Goal: Information Seeking & Learning: Learn about a topic

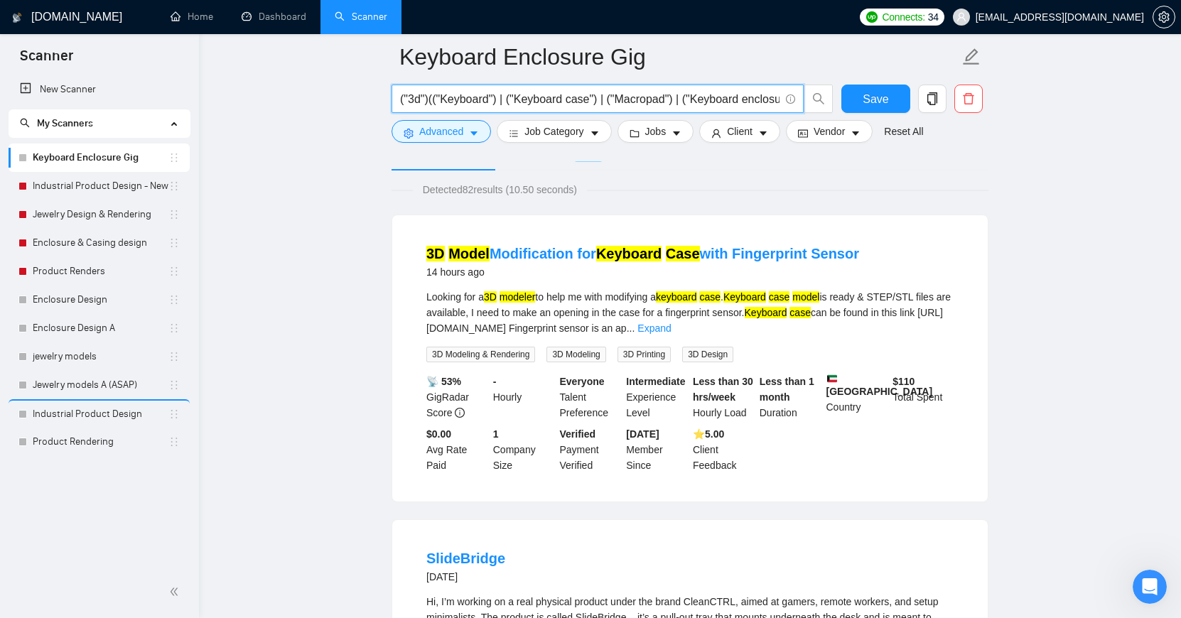
scroll to position [0, 127]
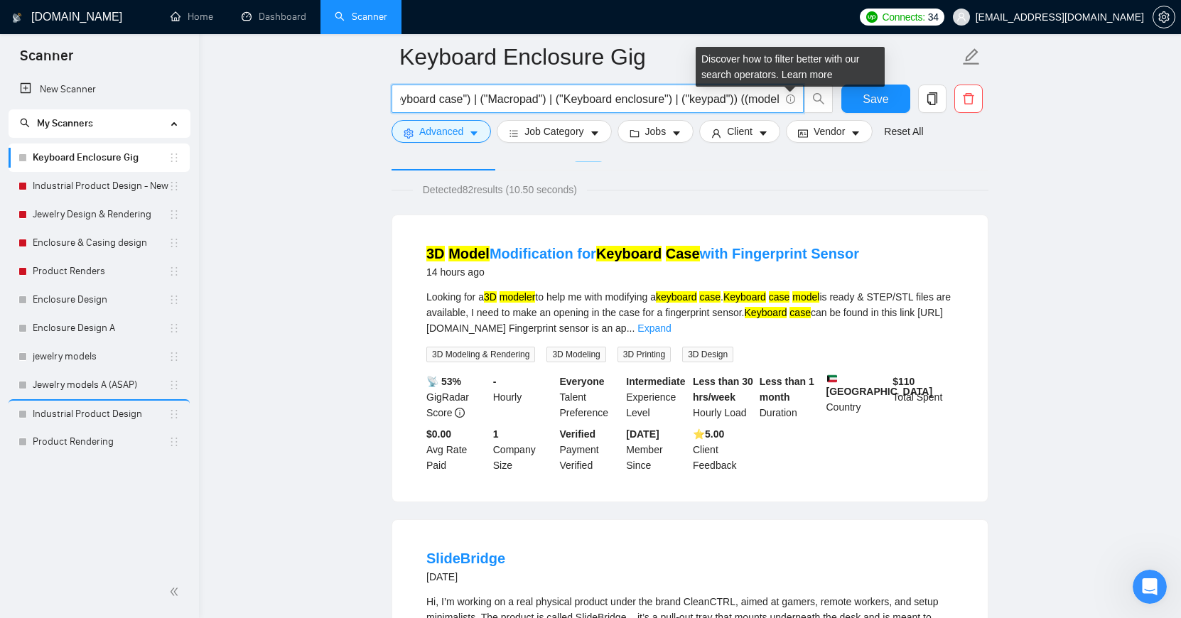
click at [790, 100] on span "("3d")(("Keyboard") | ("Keyboard case") | ("Macropad") | ("Keyboard enclosure")…" at bounding box center [598, 99] width 412 height 28
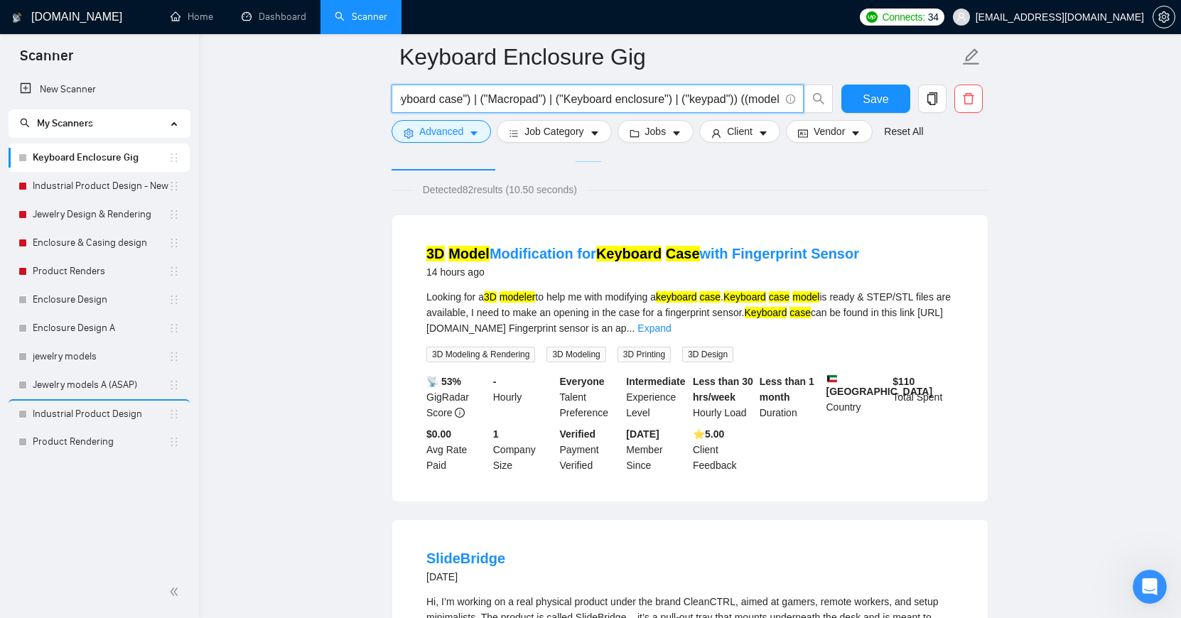
click at [731, 100] on input "("3d")(("Keyboard") | ("Keyboard case") | ("Macropad") | ("Keyboard enclosure")…" at bounding box center [590, 99] width 380 height 18
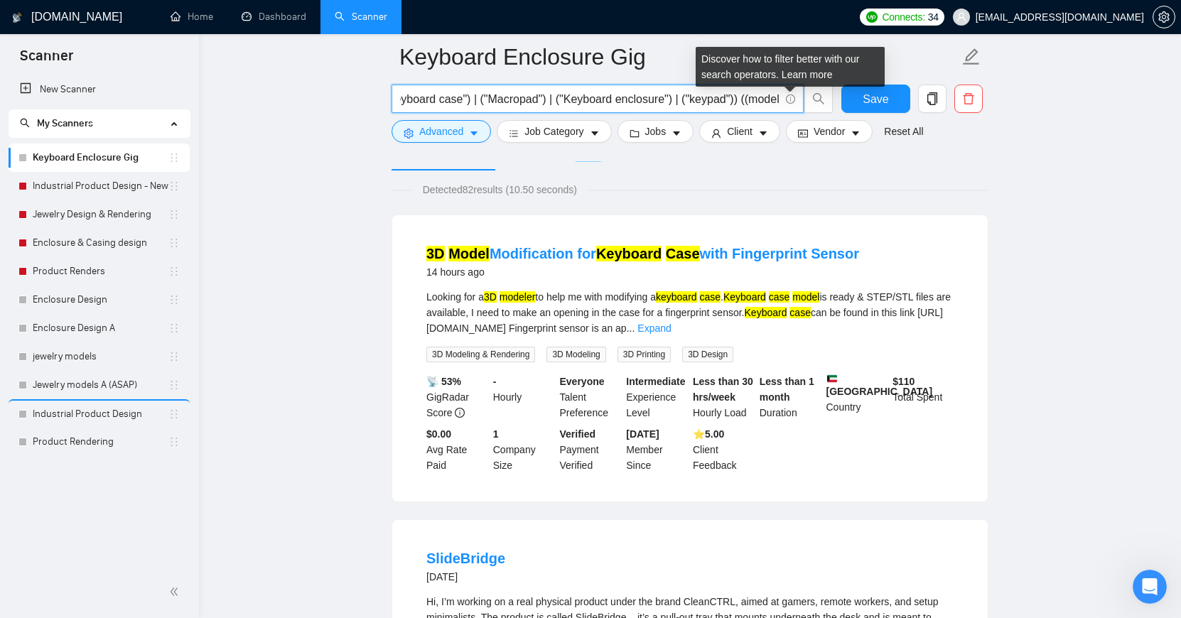
drag, startPoint x: 739, startPoint y: 100, endPoint x: 788, endPoint y: 99, distance: 49.8
click at [788, 99] on span "("3d")(("Keyboard") | ("Keyboard case") | ("Macropad") | ("Keyboard enclosure")…" at bounding box center [598, 99] width 412 height 28
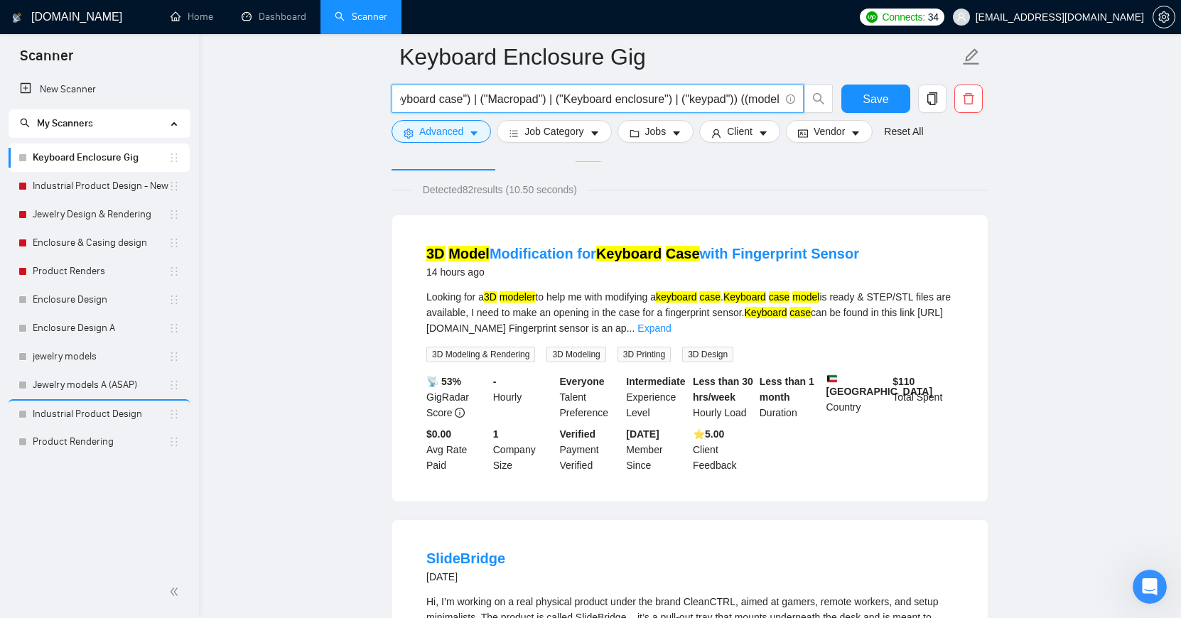
click at [769, 100] on input "("3d")(("Keyboard") | ("Keyboard case") | ("Macropad") | ("Keyboard enclosure")…" at bounding box center [590, 99] width 380 height 18
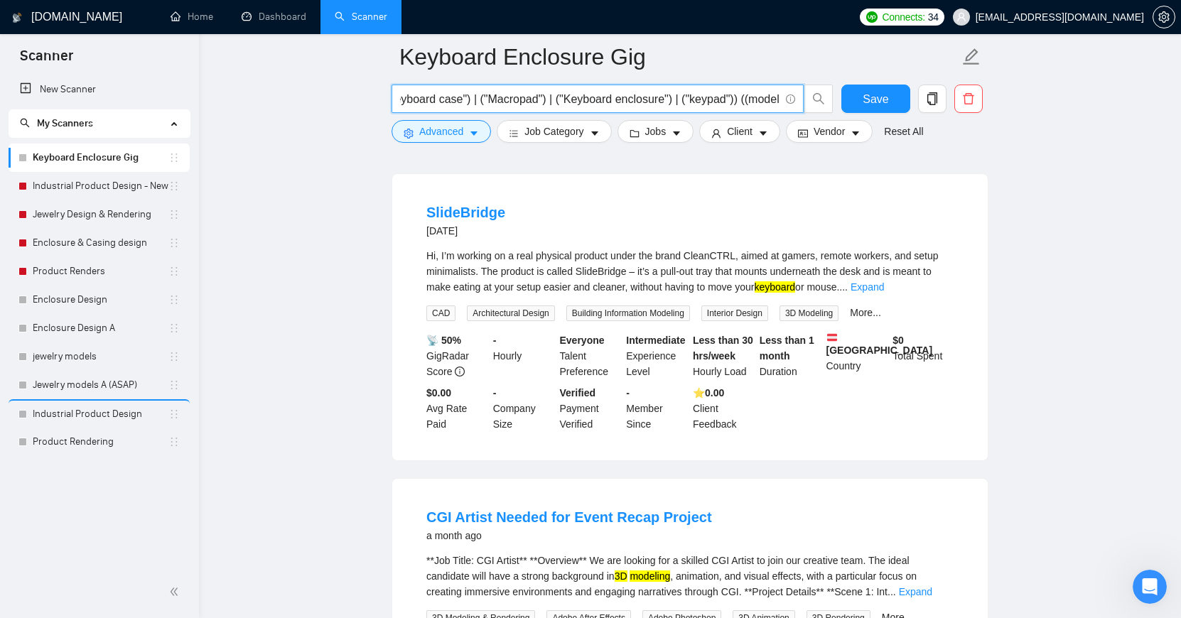
scroll to position [425, 0]
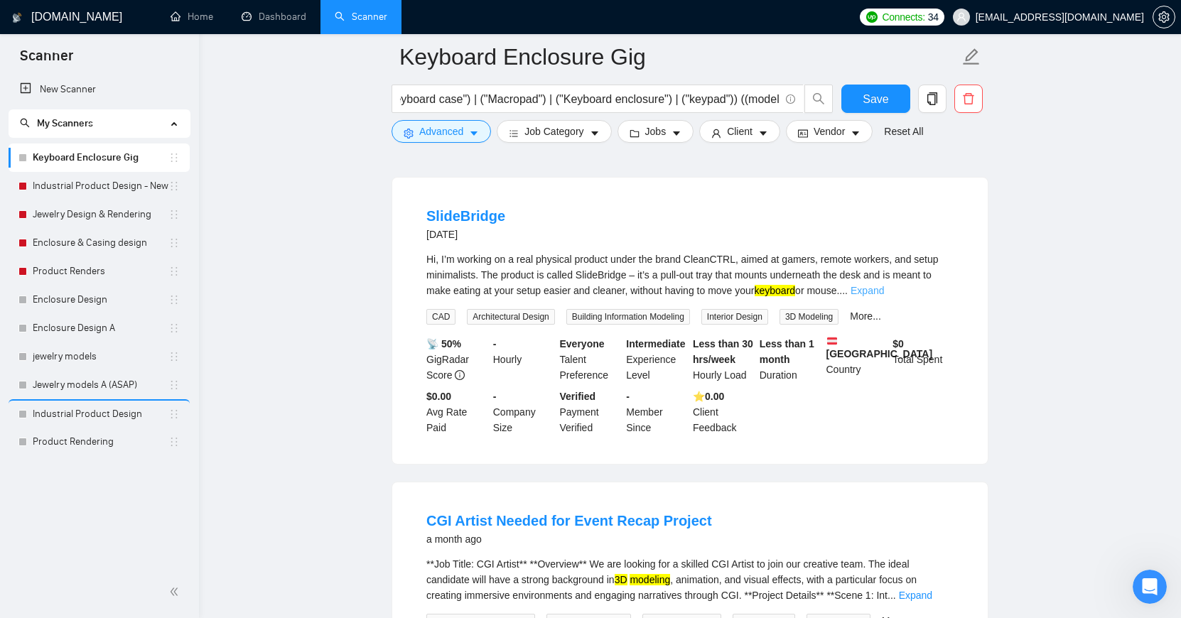
click at [884, 287] on link "Expand" at bounding box center [867, 290] width 33 height 11
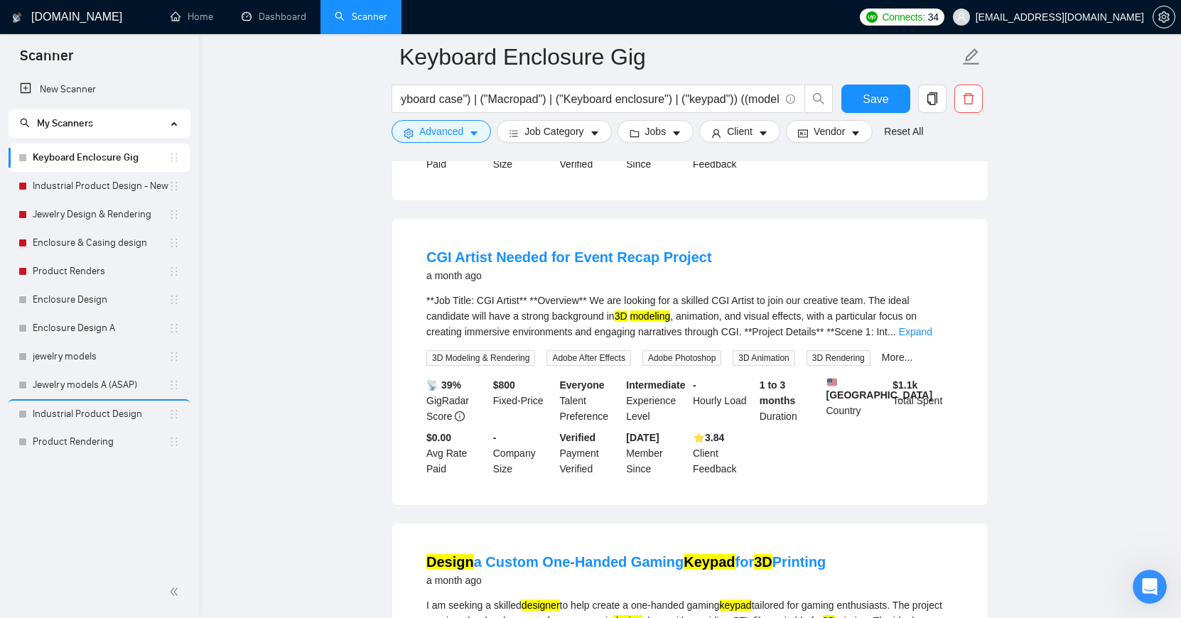
scroll to position [868, 0]
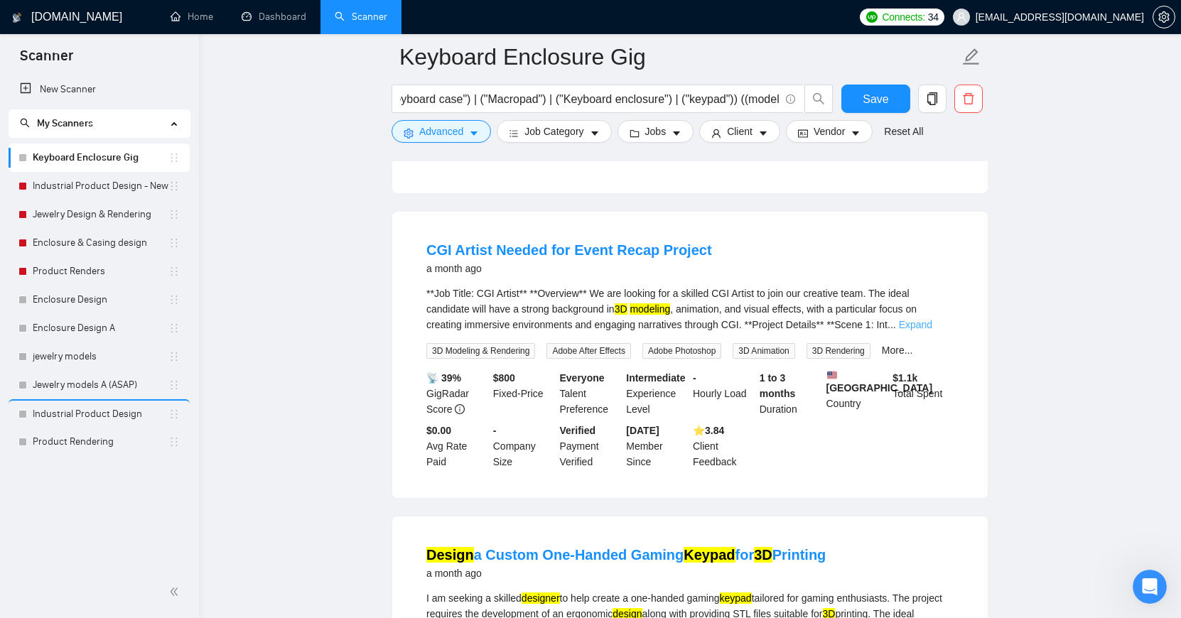
click at [931, 324] on link "Expand" at bounding box center [915, 324] width 33 height 11
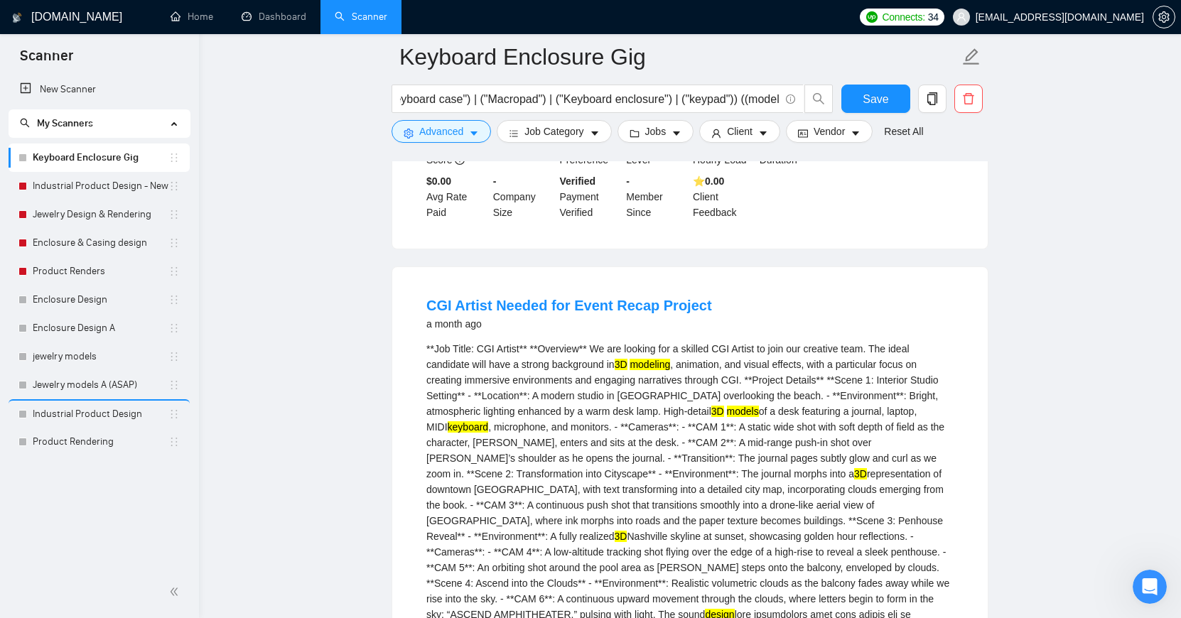
scroll to position [798, 0]
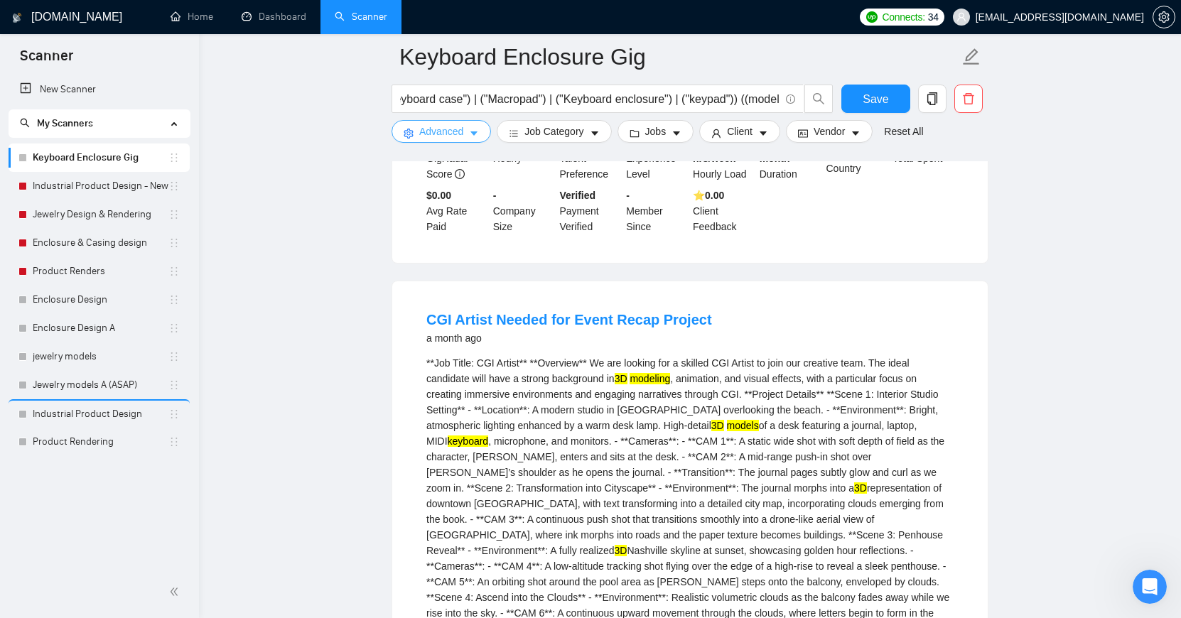
click at [441, 129] on span "Advanced" at bounding box center [441, 132] width 44 height 16
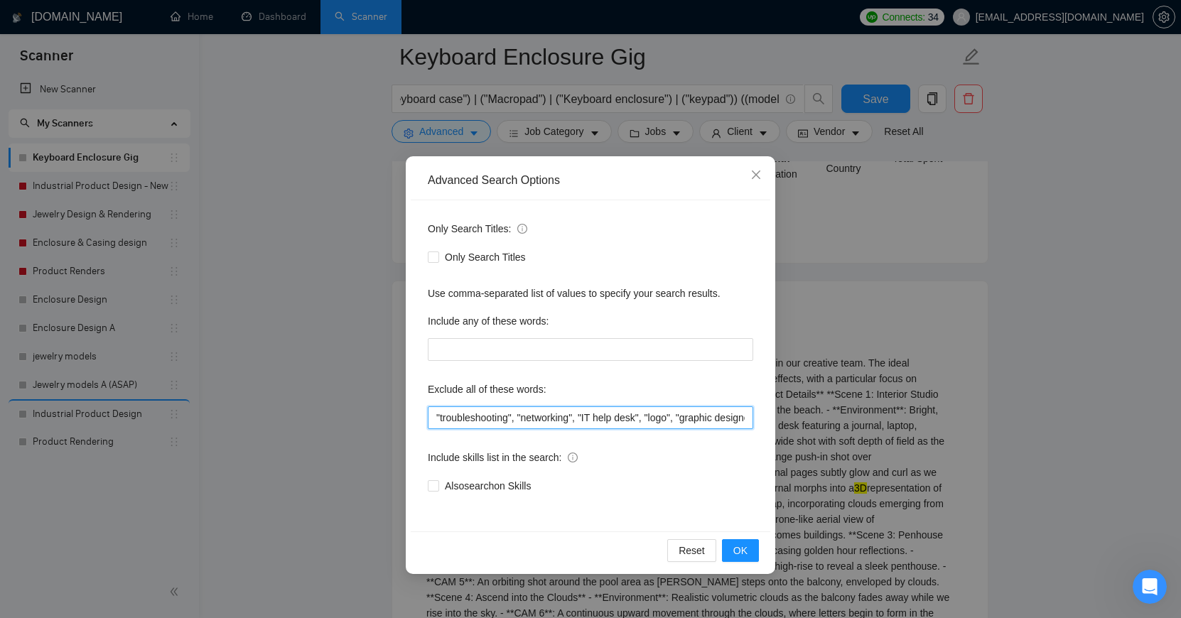
drag, startPoint x: 735, startPoint y: 417, endPoint x: 761, endPoint y: 419, distance: 26.3
click at [761, 419] on div "Only Search Titles: Only Search Titles Use comma-separated list of values to sp…" at bounding box center [591, 365] width 360 height 331
click at [748, 417] on input ""troubleshooting", "networking", "IT help desk", "logo", "graphic designer"," at bounding box center [591, 418] width 326 height 23
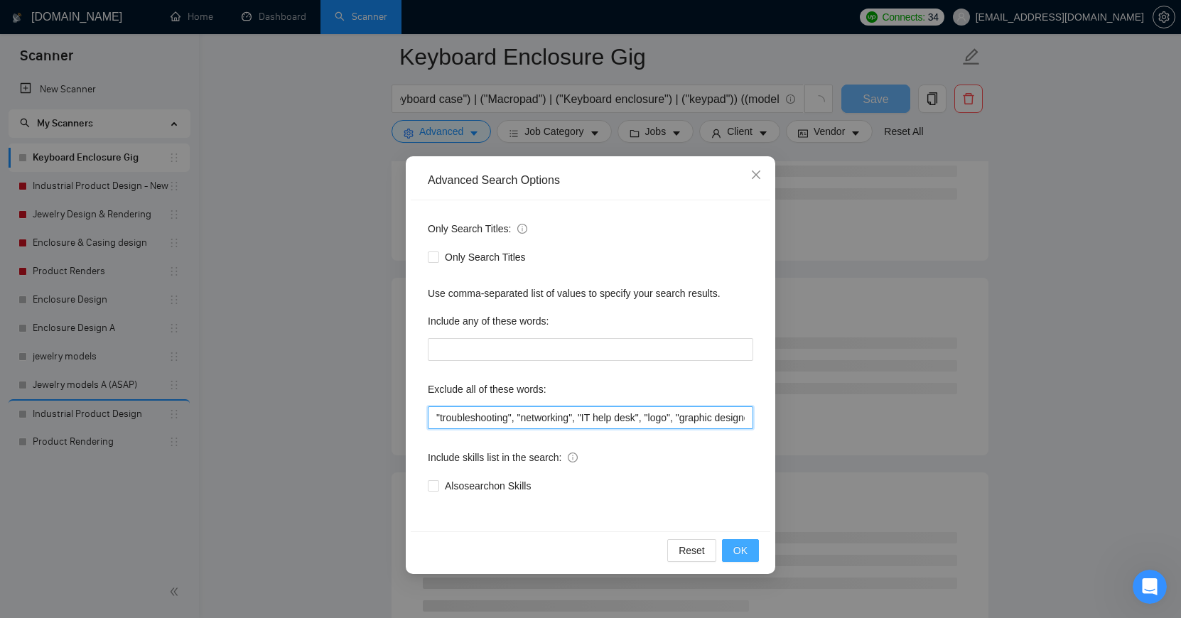
type input ""troubleshooting", "networking", "IT help desk", "logo", "graphic designer", "i…"
click at [745, 547] on span "OK" at bounding box center [741, 551] width 14 height 16
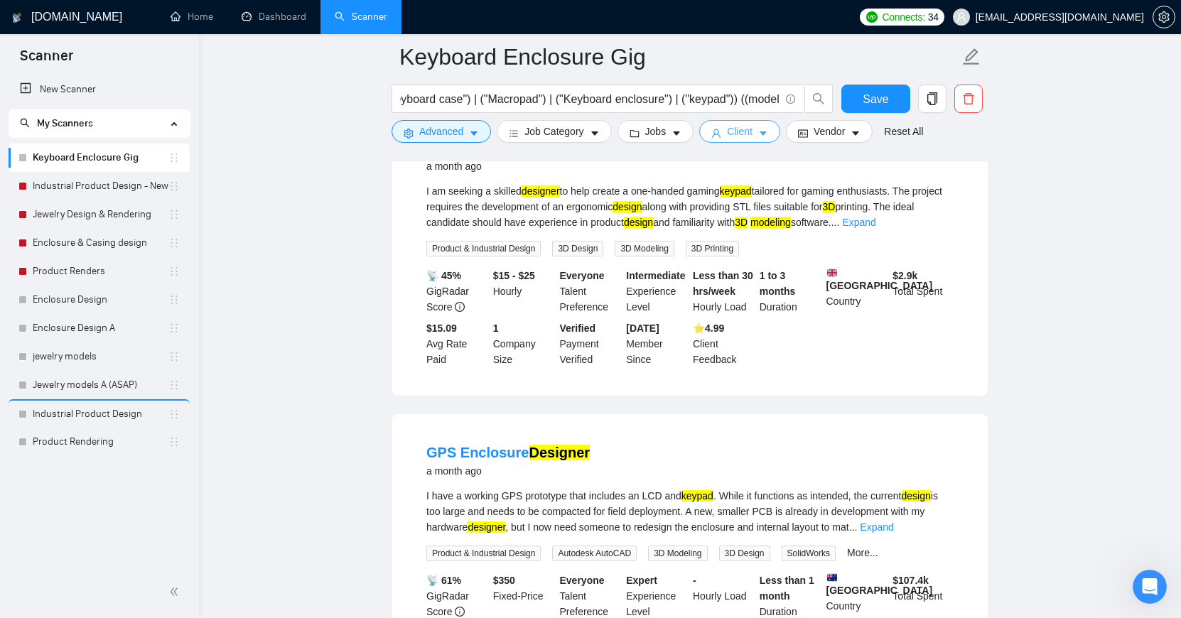
click at [753, 135] on span "Client" at bounding box center [740, 132] width 26 height 16
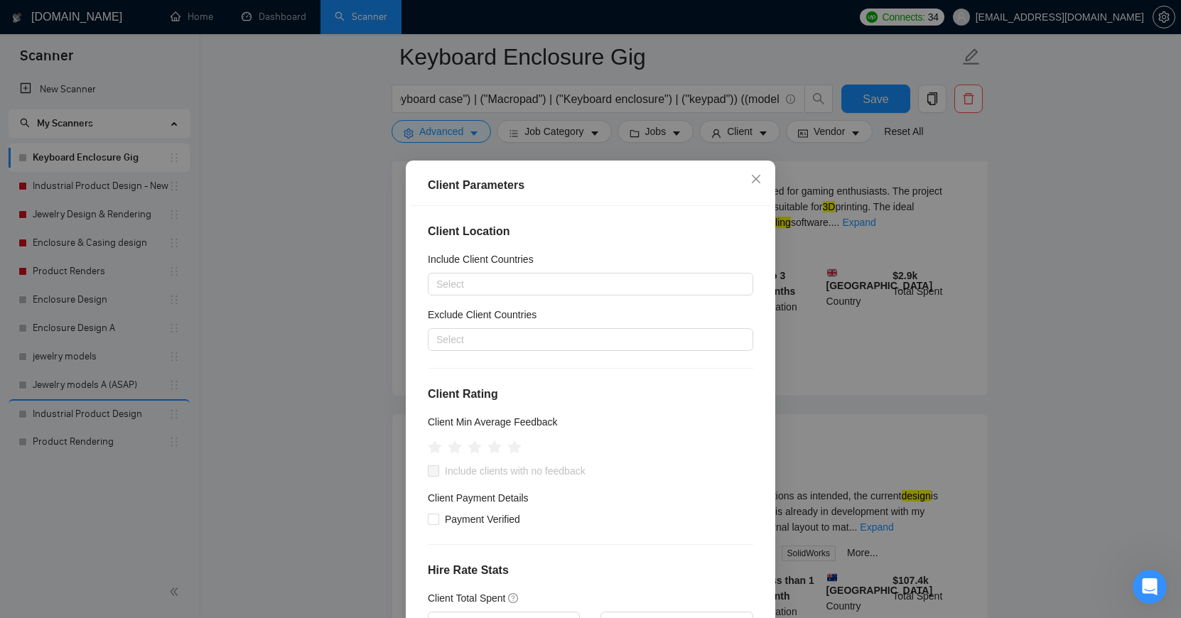
click at [546, 360] on div "Client Location Include Client Countries Select Exclude Client Countries Select…" at bounding box center [591, 422] width 360 height 433
click at [557, 335] on div at bounding box center [583, 339] width 304 height 17
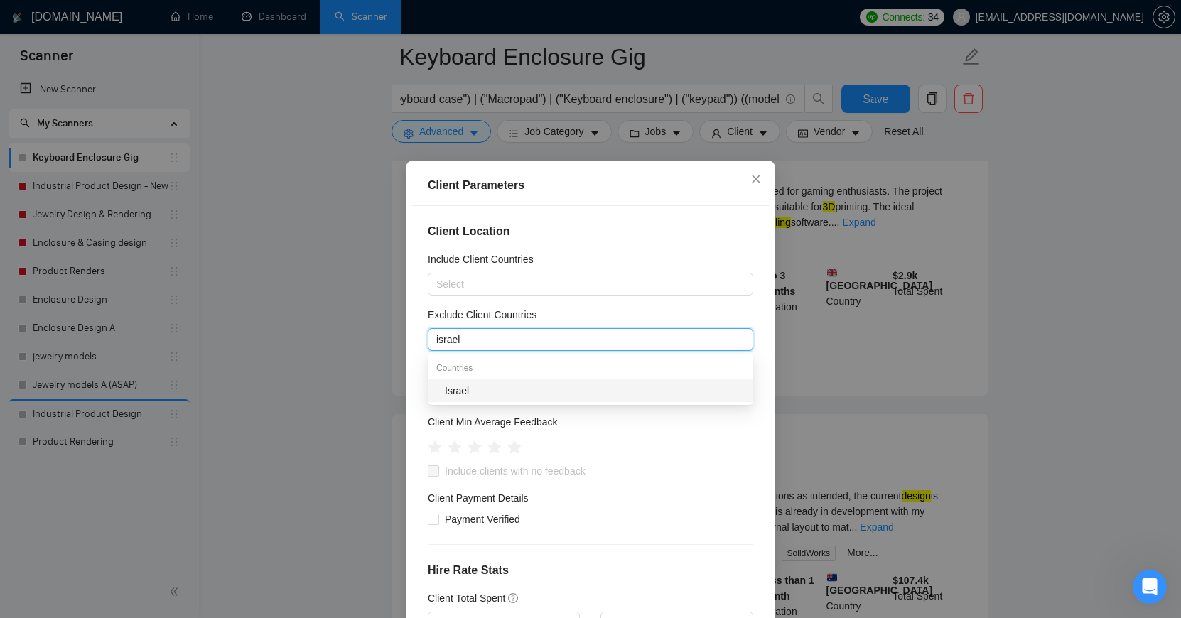
type input "israe"
click at [523, 394] on div "Israel" at bounding box center [595, 391] width 300 height 16
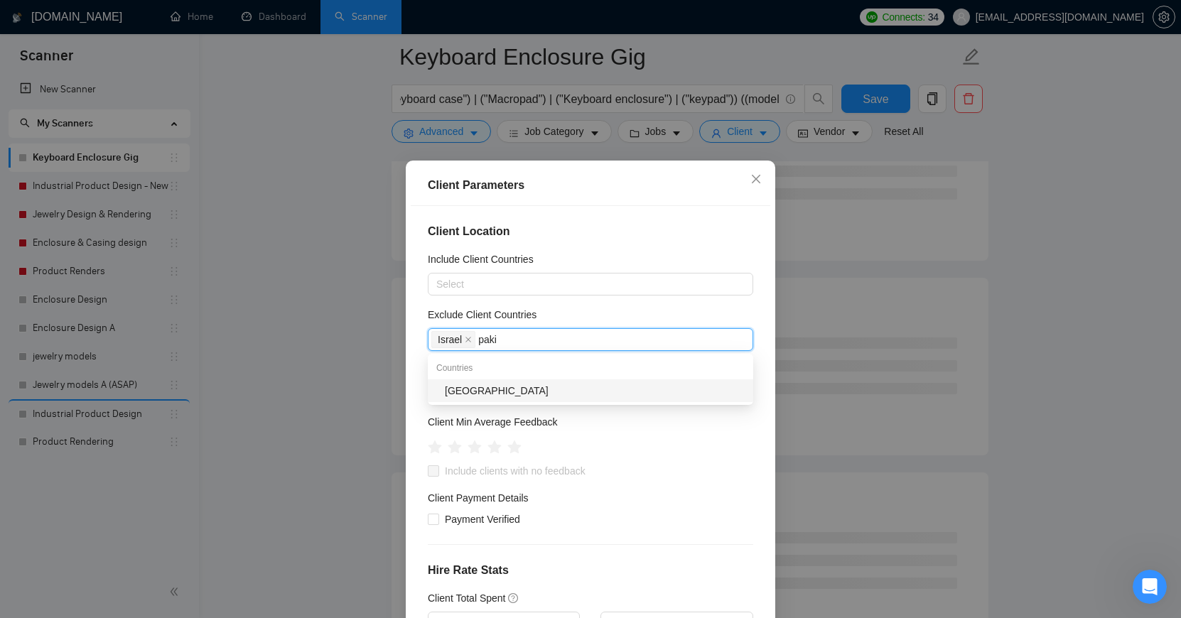
type input "pakis"
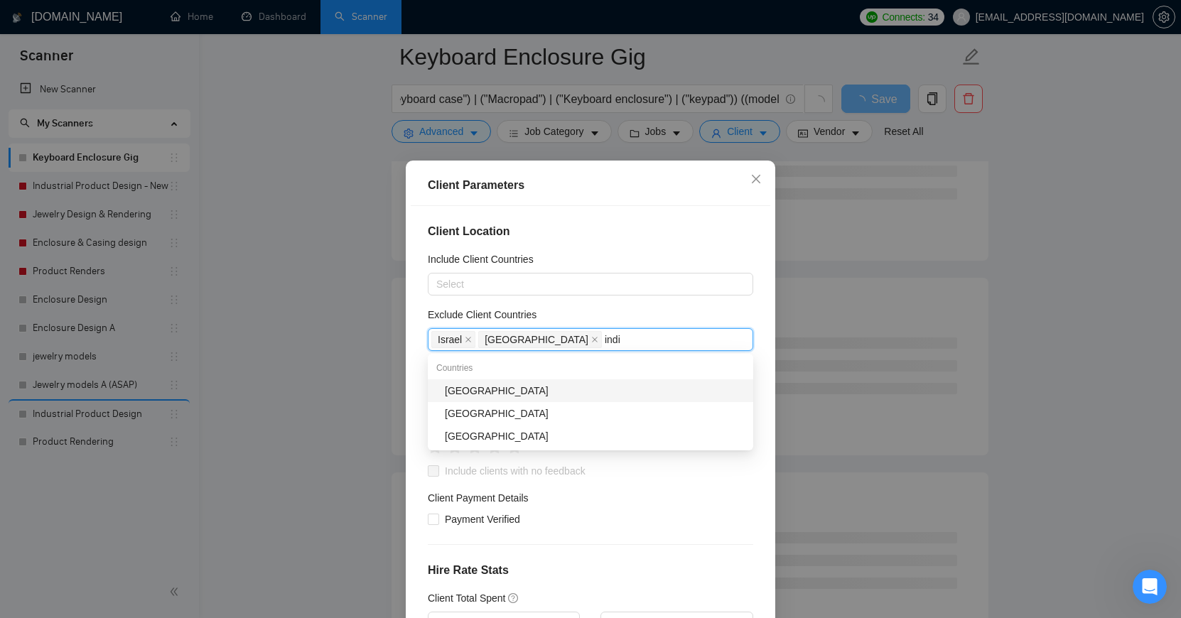
type input "india"
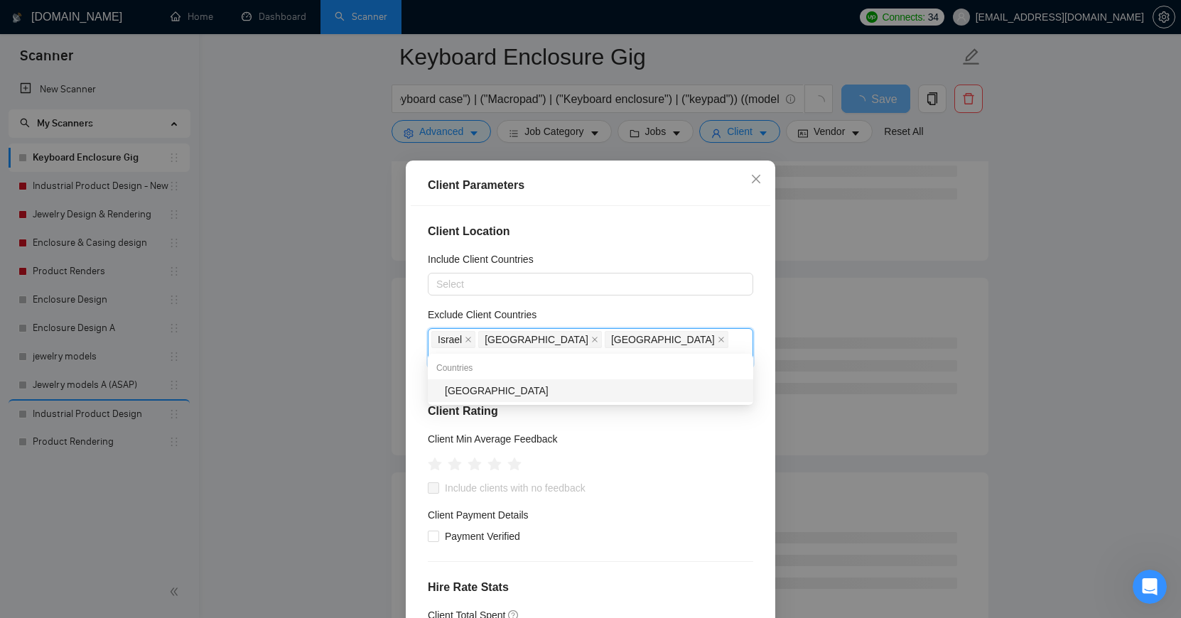
type input "Bangla"
click at [530, 392] on div "[GEOGRAPHIC_DATA]" at bounding box center [595, 391] width 300 height 16
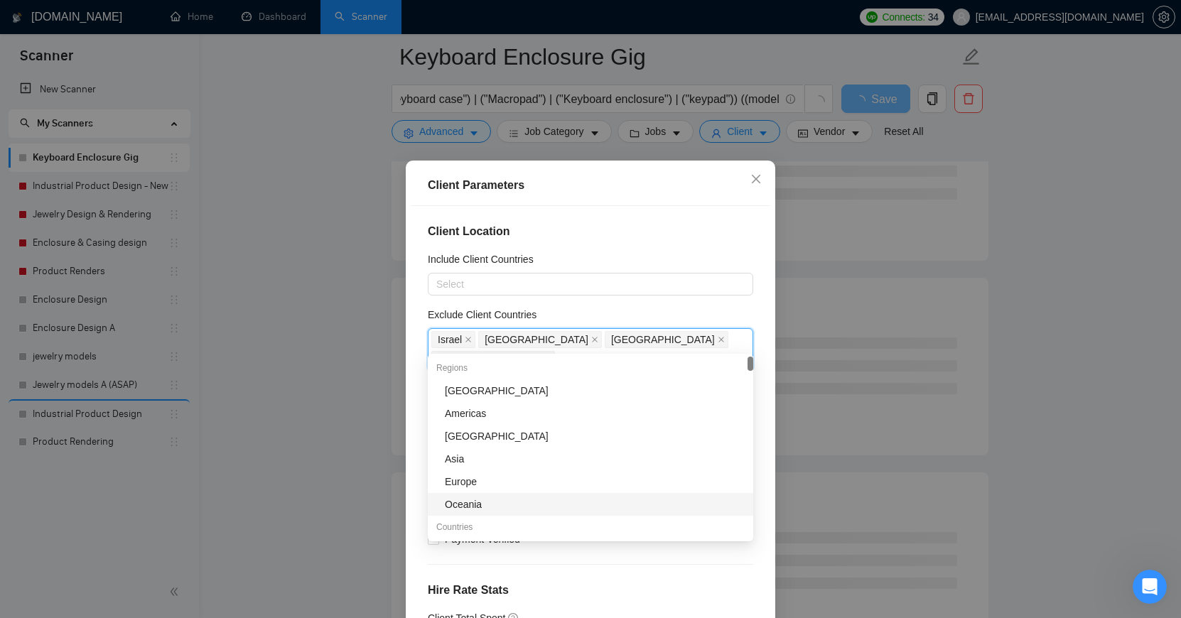
click at [591, 582] on h4 "Hire Rate Stats" at bounding box center [591, 590] width 326 height 17
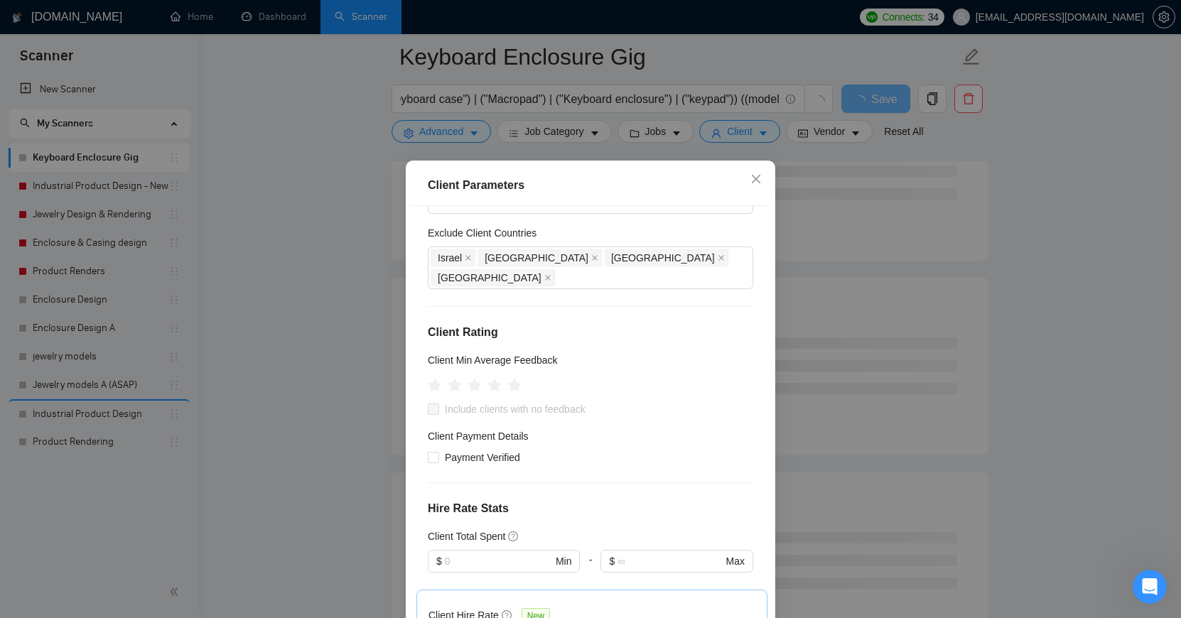
scroll to position [104, 0]
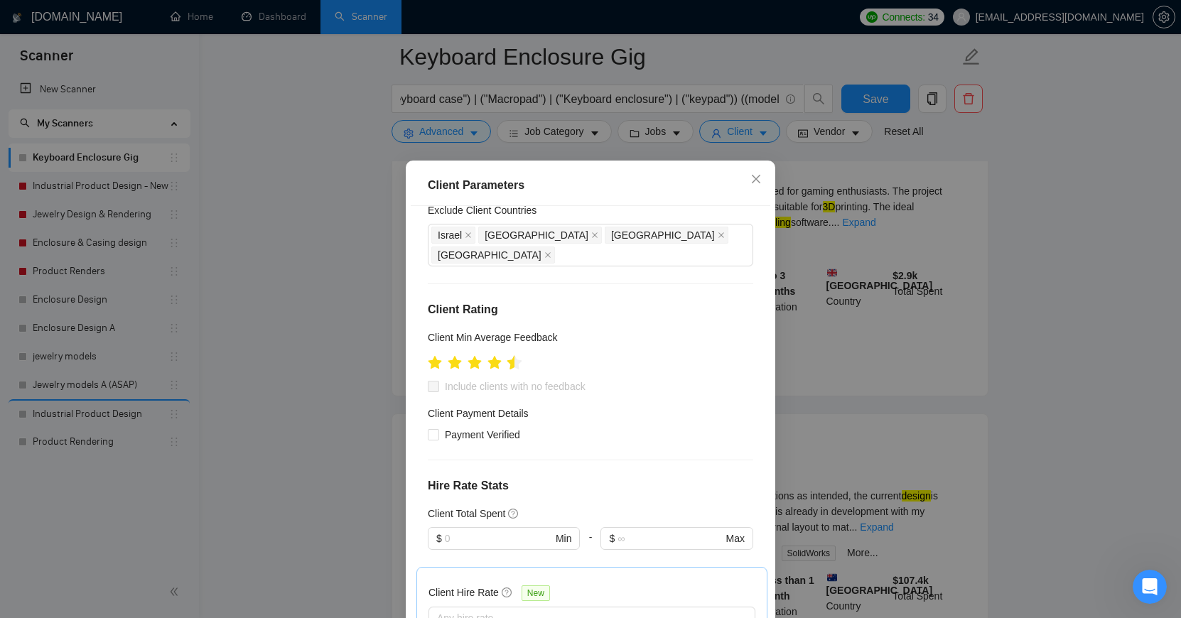
click at [511, 355] on icon "star" at bounding box center [515, 362] width 15 height 14
click at [490, 427] on span "Payment Verified" at bounding box center [482, 435] width 87 height 16
click at [438, 429] on input "Payment Verified" at bounding box center [433, 434] width 10 height 10
click at [515, 427] on span "Payment Verified" at bounding box center [482, 435] width 87 height 16
click at [438, 429] on input "Payment Verified" at bounding box center [433, 434] width 10 height 10
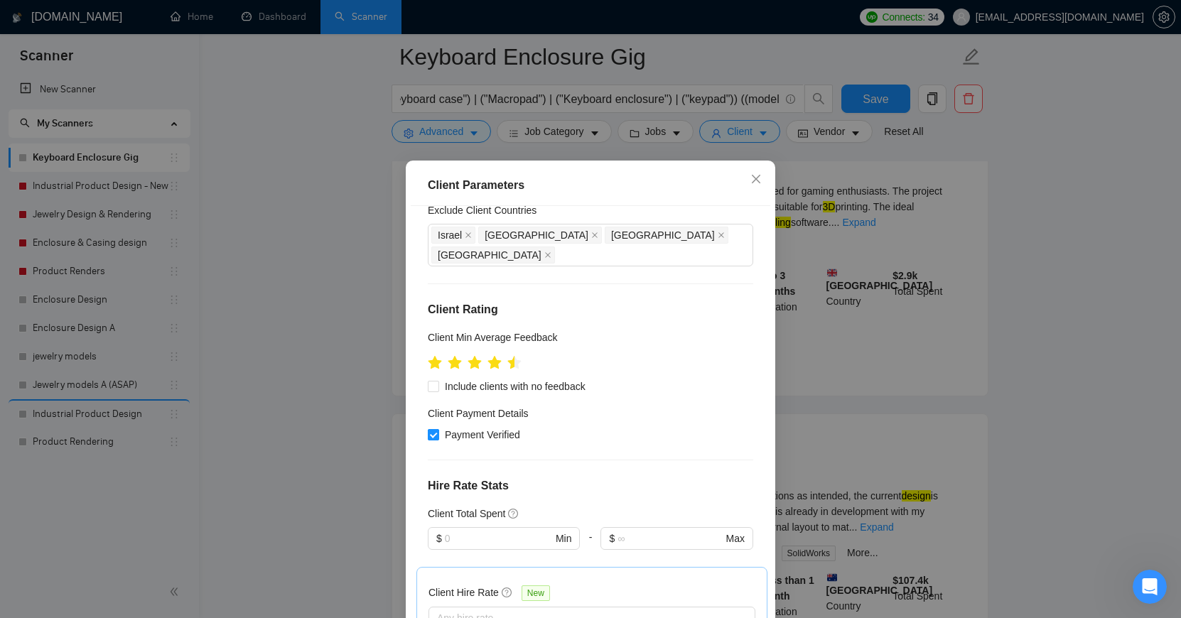
checkbox input "false"
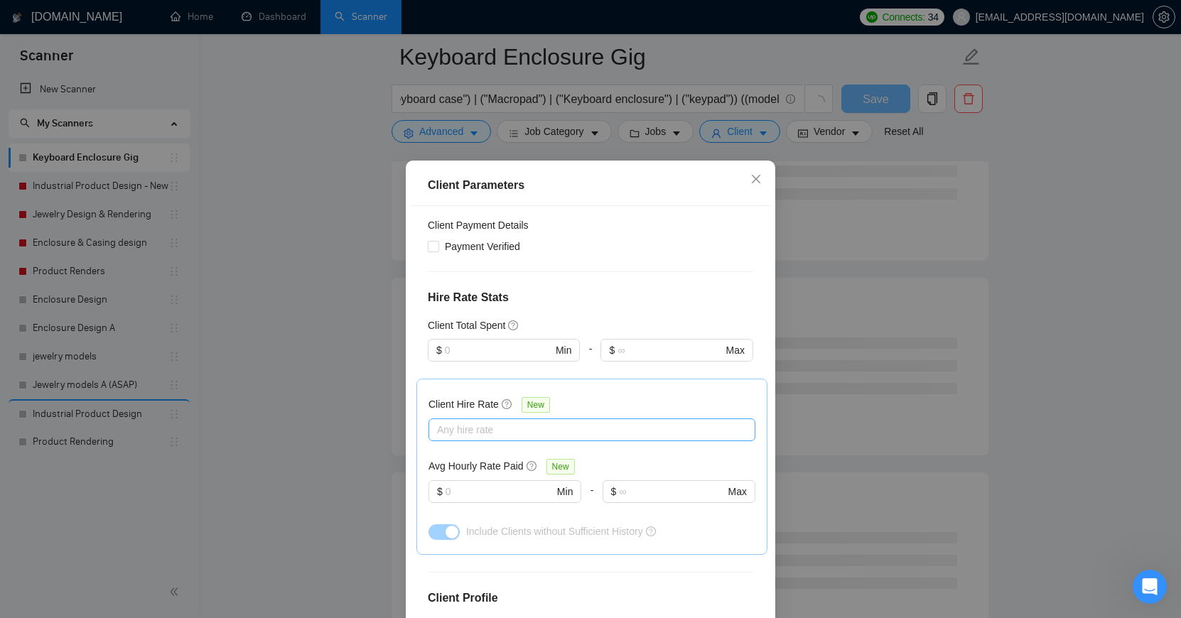
scroll to position [294, 0]
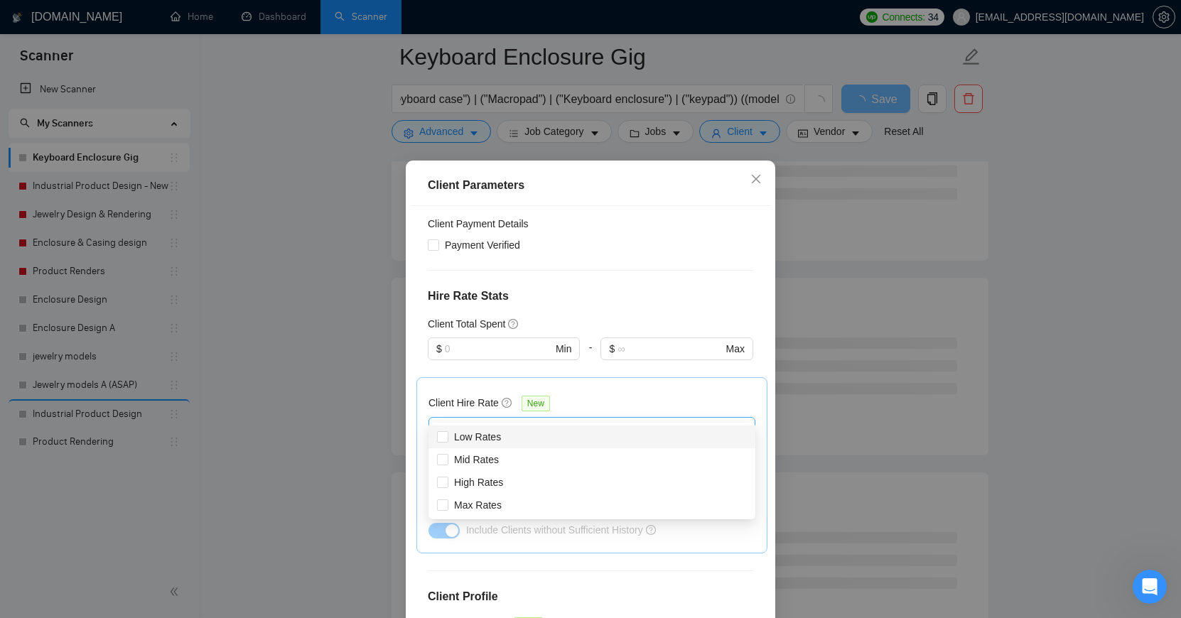
click at [541, 420] on div at bounding box center [585, 428] width 306 height 17
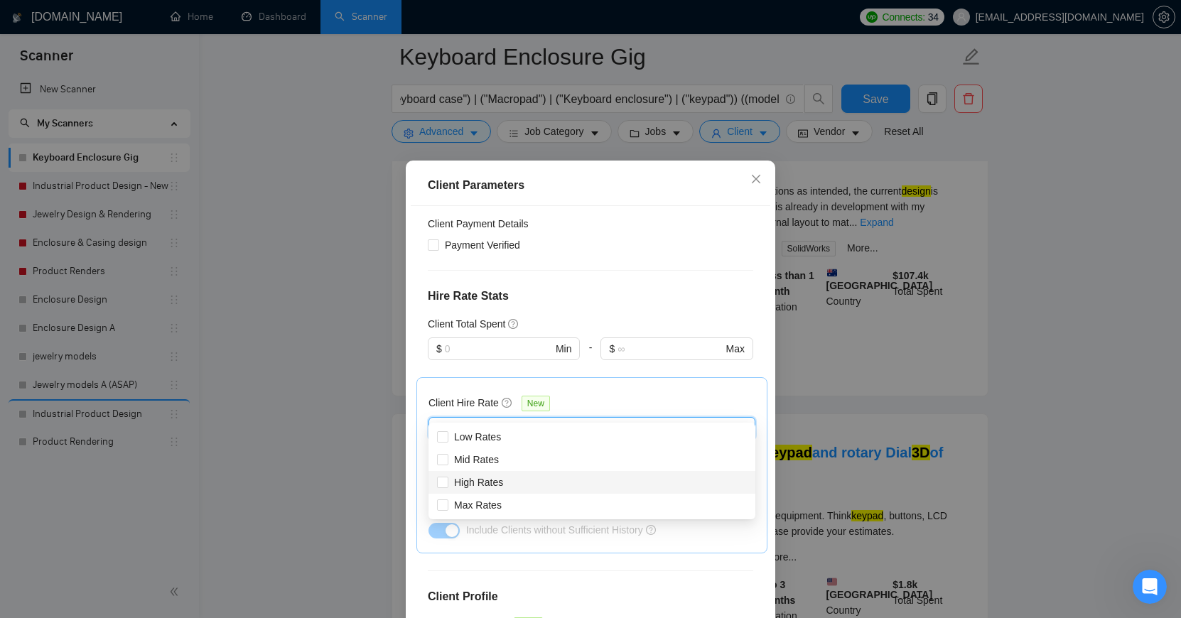
click at [513, 489] on div "High Rates" at bounding box center [592, 483] width 310 height 16
checkbox input "true"
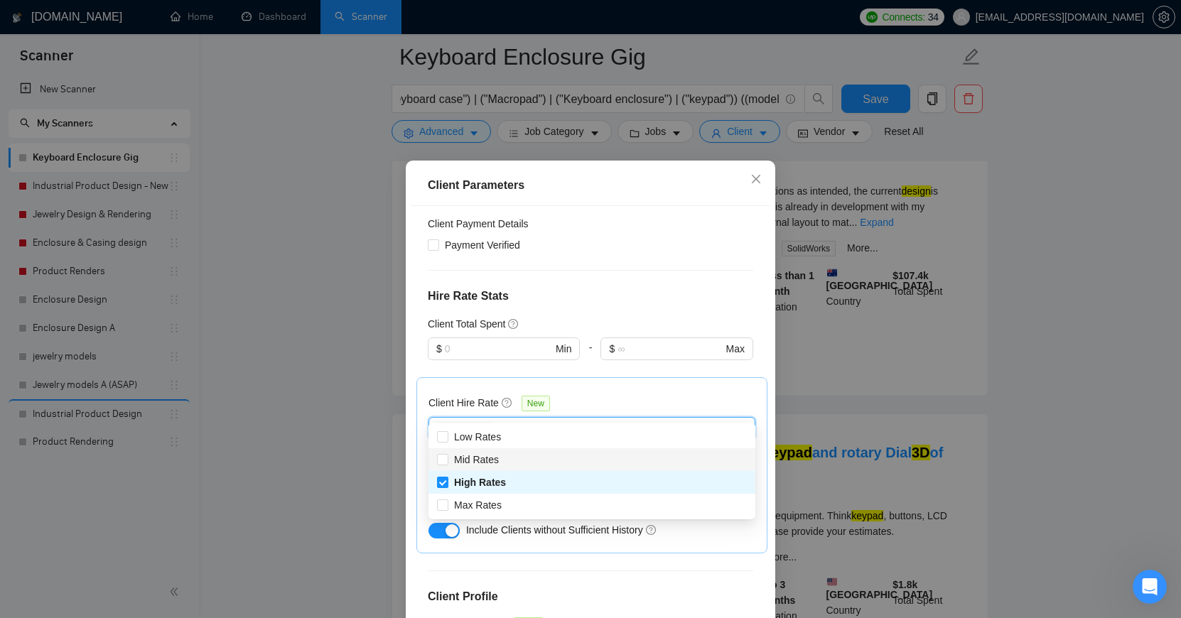
click at [514, 464] on div "Mid Rates" at bounding box center [592, 460] width 310 height 16
click at [515, 449] on div "Mid Rates" at bounding box center [592, 460] width 327 height 23
checkbox input "true"
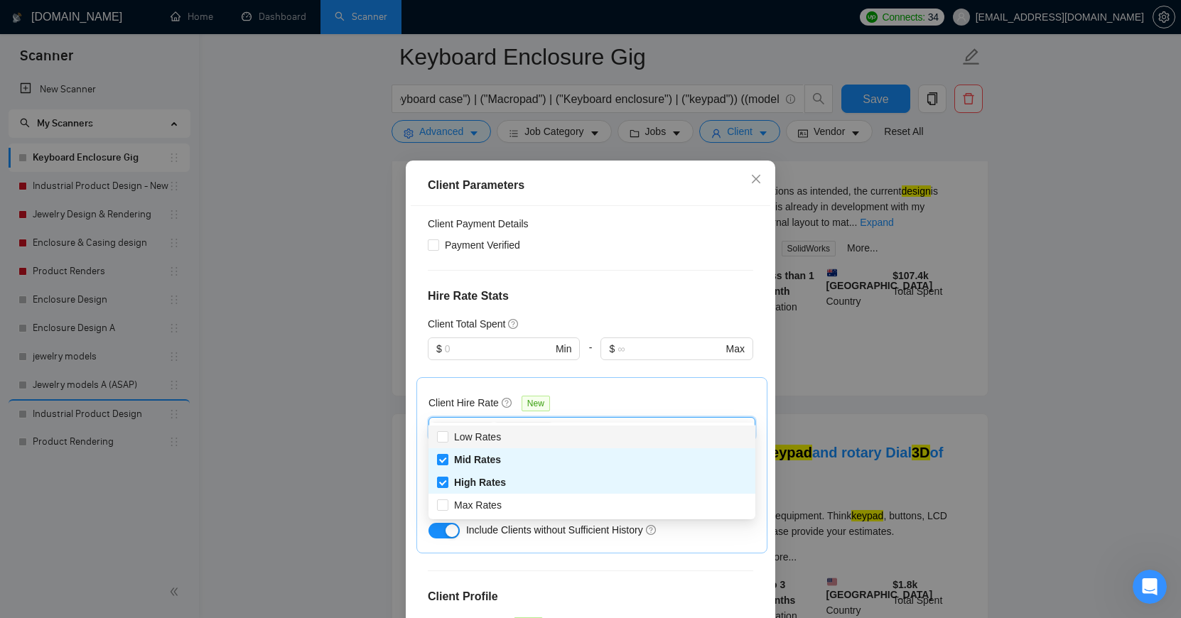
click at [604, 395] on div "Client Hire Rate New" at bounding box center [592, 406] width 327 height 22
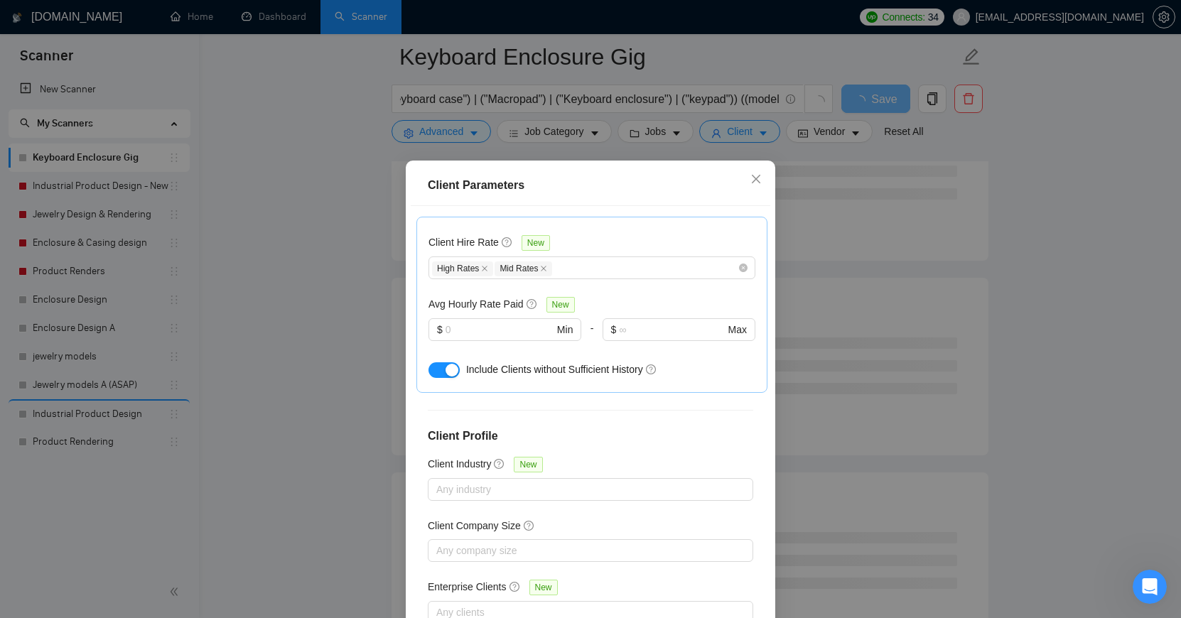
scroll to position [454, 0]
click at [504, 323] on input "text" at bounding box center [500, 331] width 108 height 16
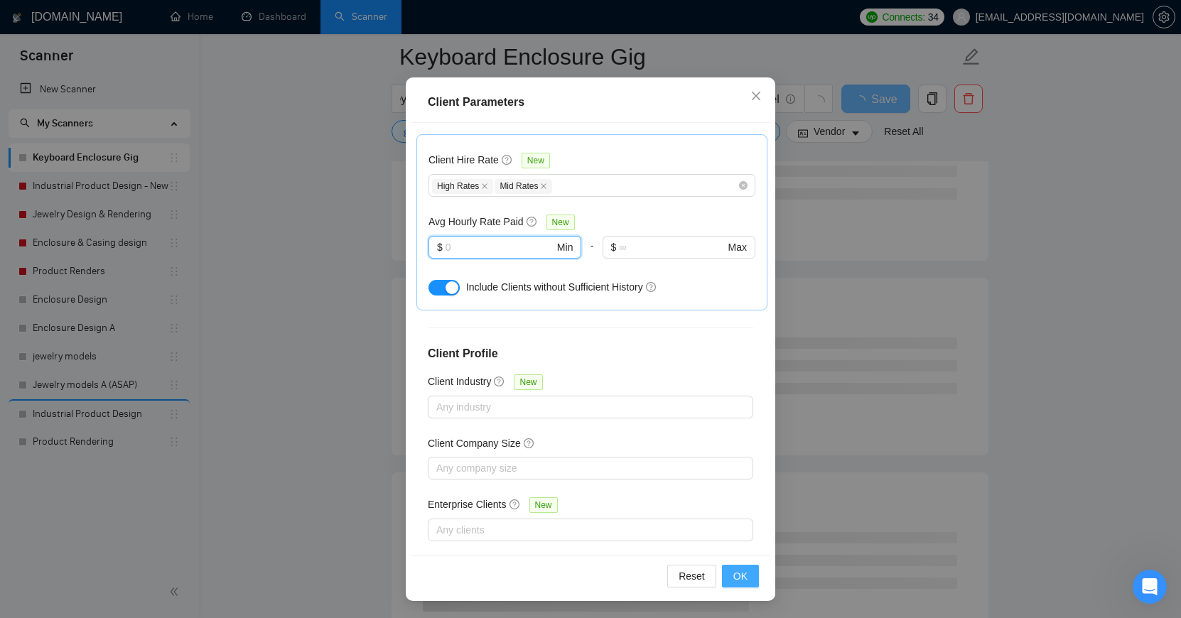
click at [735, 576] on span "OK" at bounding box center [741, 577] width 14 height 16
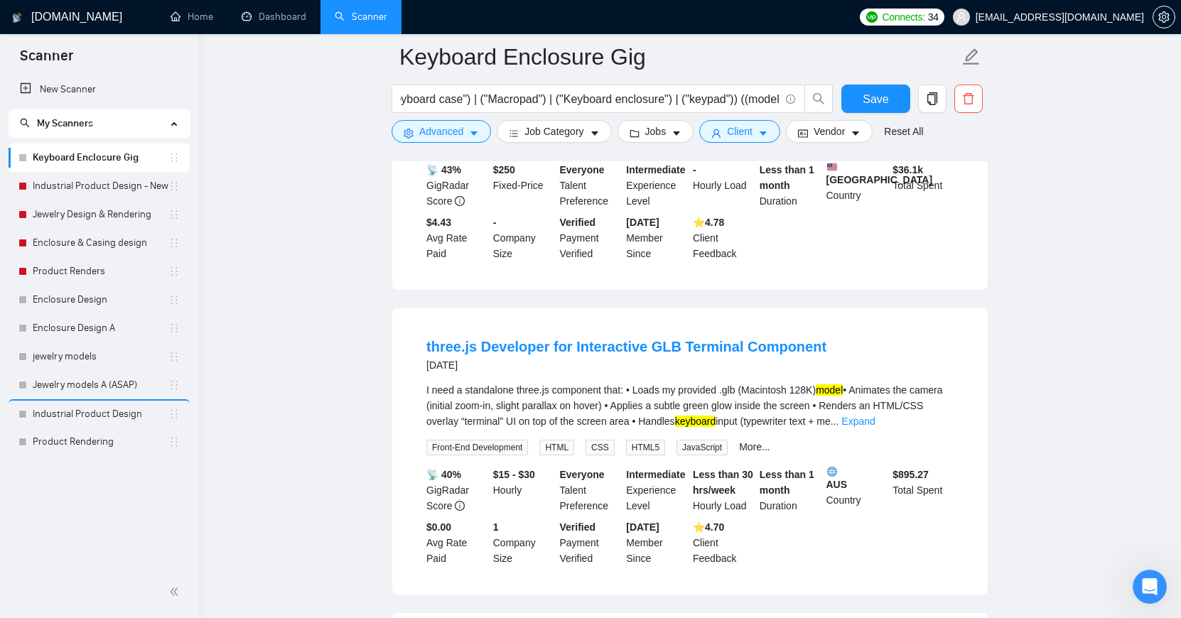
scroll to position [1200, 0]
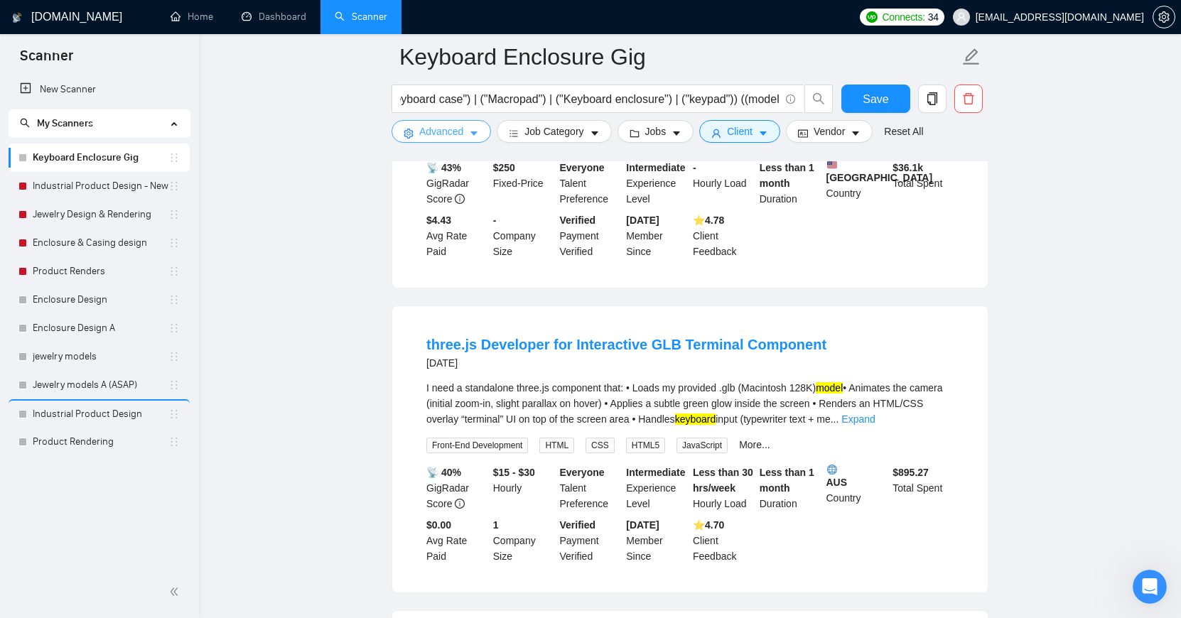
click at [477, 129] on icon "caret-down" at bounding box center [474, 134] width 10 height 10
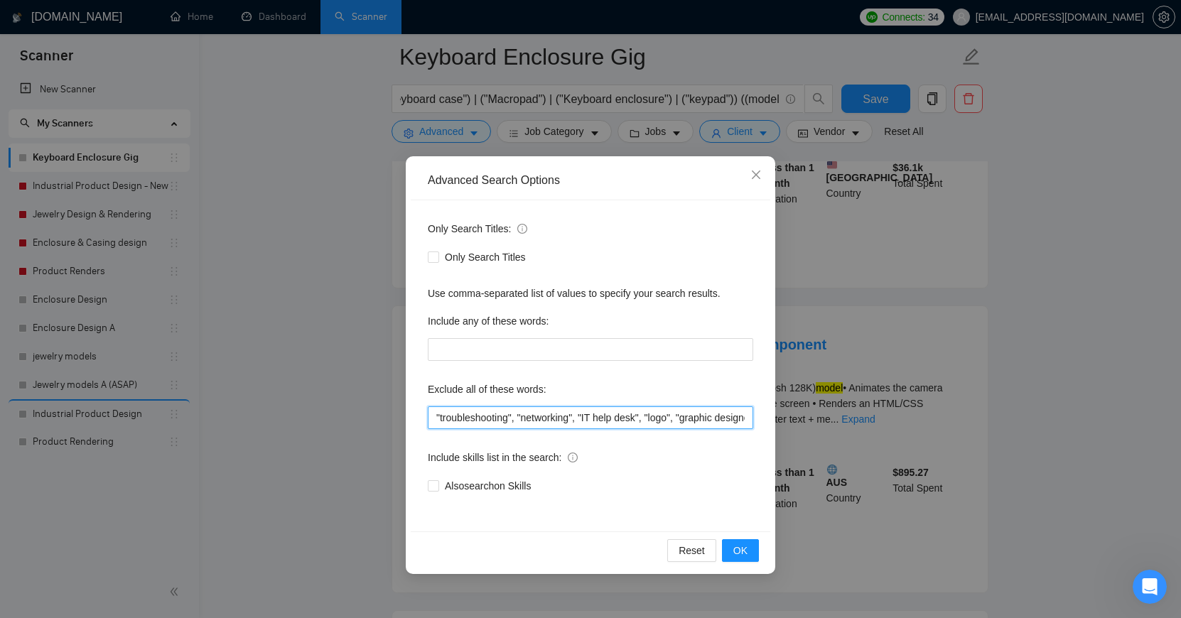
drag, startPoint x: 729, startPoint y: 413, endPoint x: 792, endPoint y: 413, distance: 62.6
click at [792, 413] on div "Advanced Search Options Only Search Titles: Only Search Titles Use comma-separa…" at bounding box center [590, 309] width 1181 height 618
click at [734, 549] on span "OK" at bounding box center [741, 551] width 14 height 16
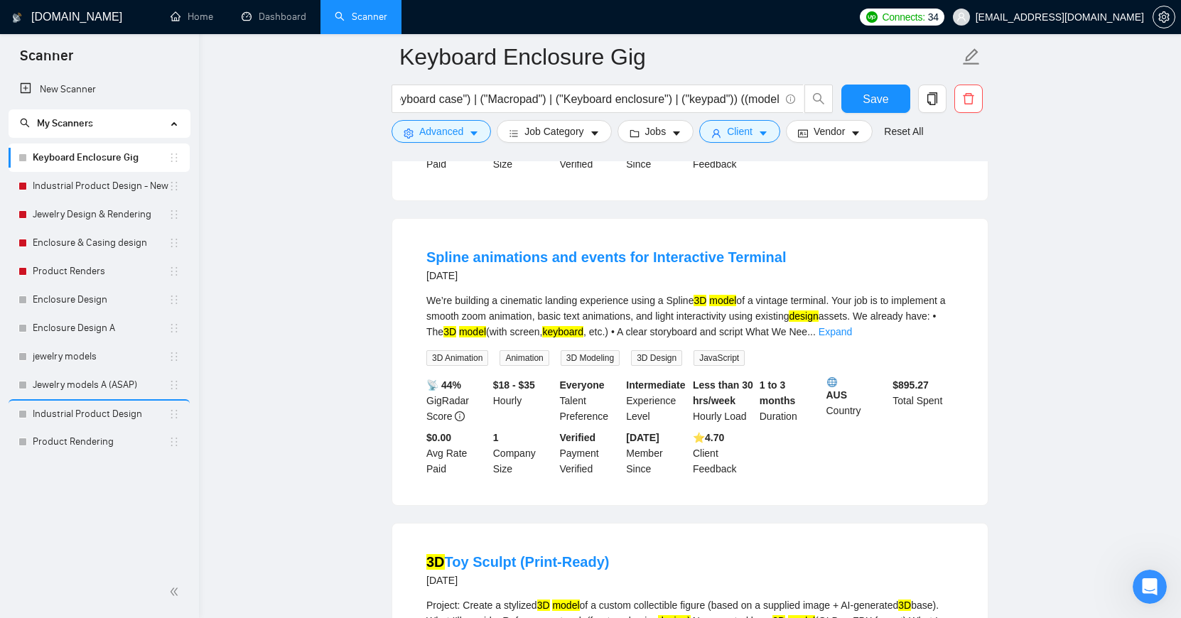
scroll to position [1289, 0]
click at [852, 336] on link "Expand" at bounding box center [835, 330] width 33 height 11
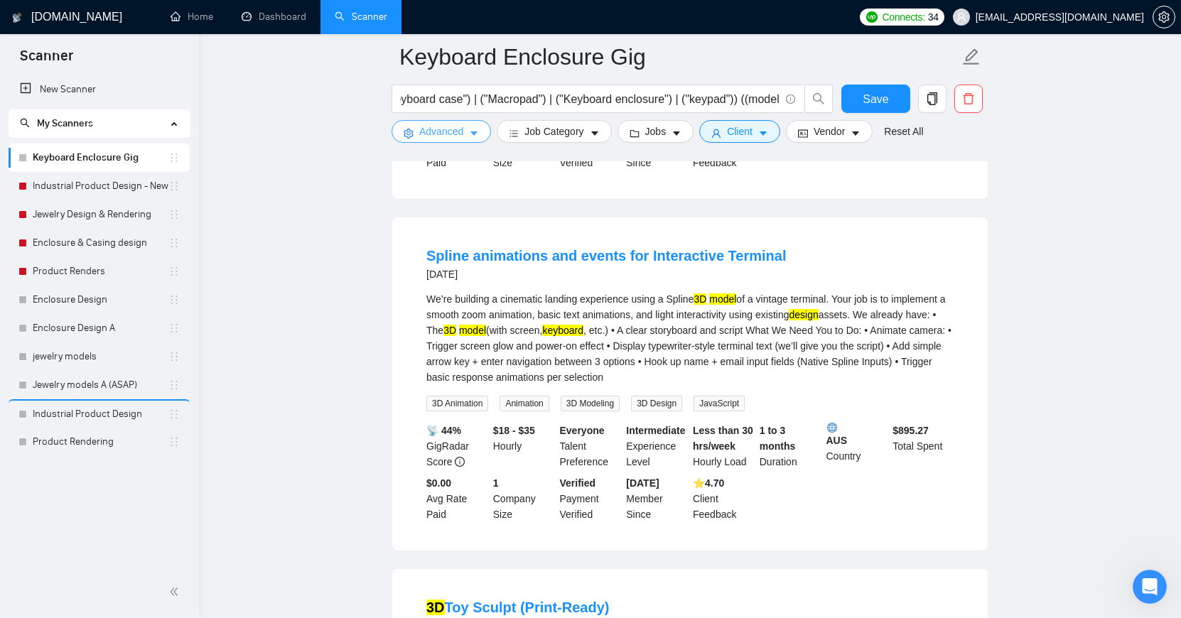
click at [473, 123] on button "Advanced" at bounding box center [442, 131] width 100 height 23
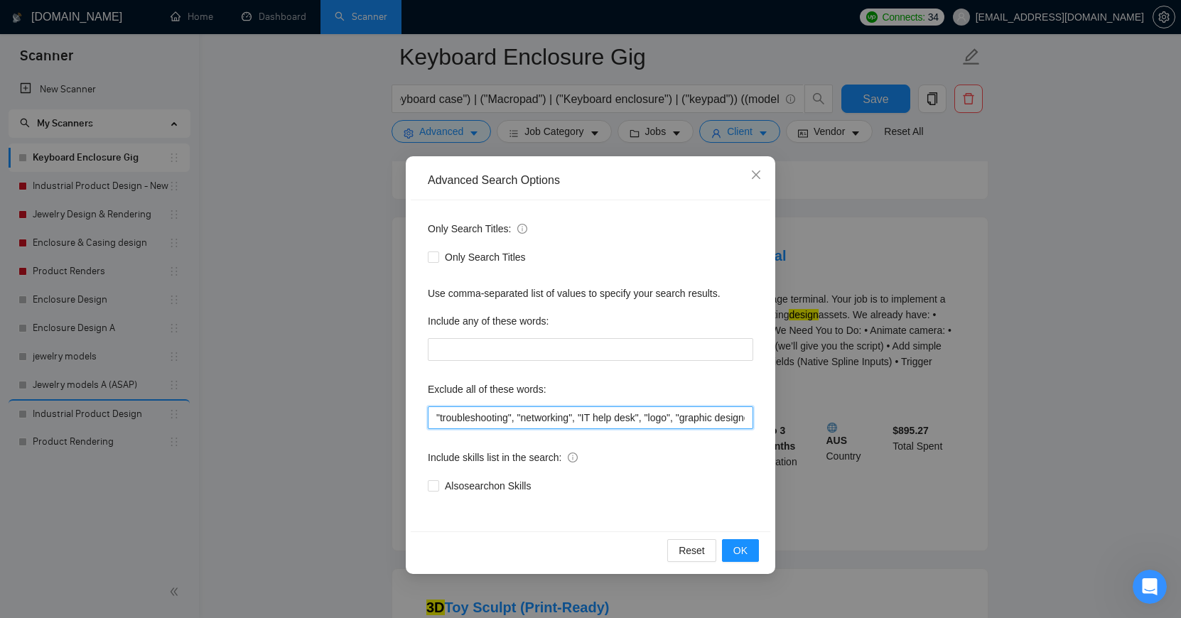
click at [693, 416] on input ""troubleshooting", "networking", "IT help desk", "logo", "graphic designer", "i…" at bounding box center [591, 418] width 326 height 23
click at [736, 552] on span "OK" at bounding box center [741, 551] width 14 height 16
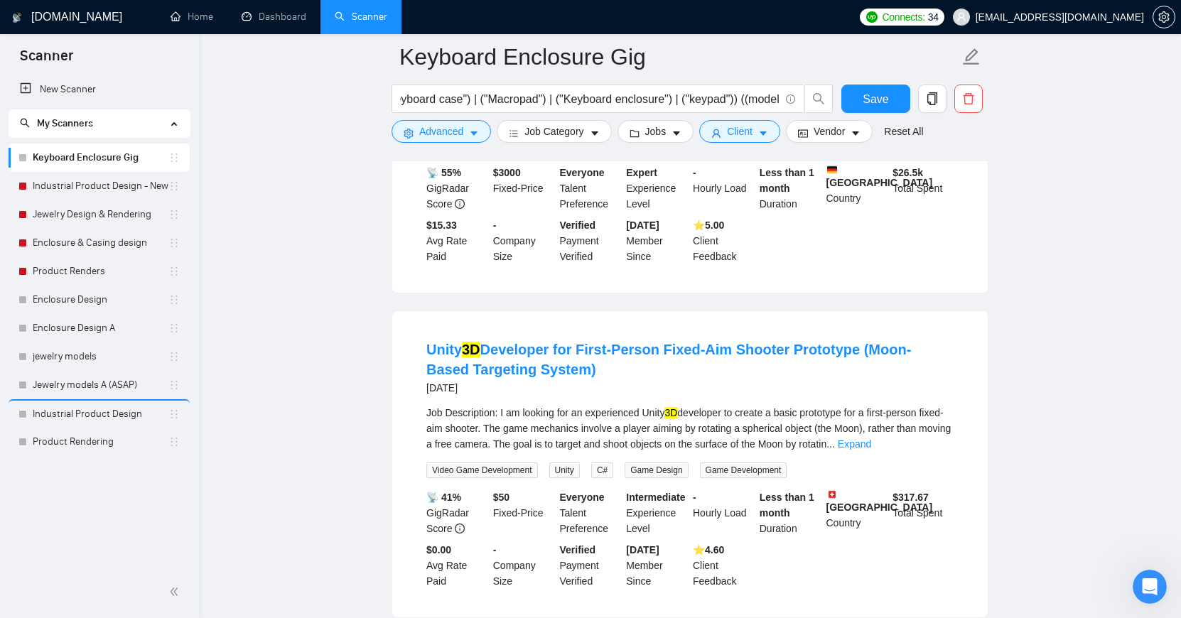
scroll to position [2110, 0]
click at [455, 127] on span "Advanced" at bounding box center [441, 132] width 44 height 16
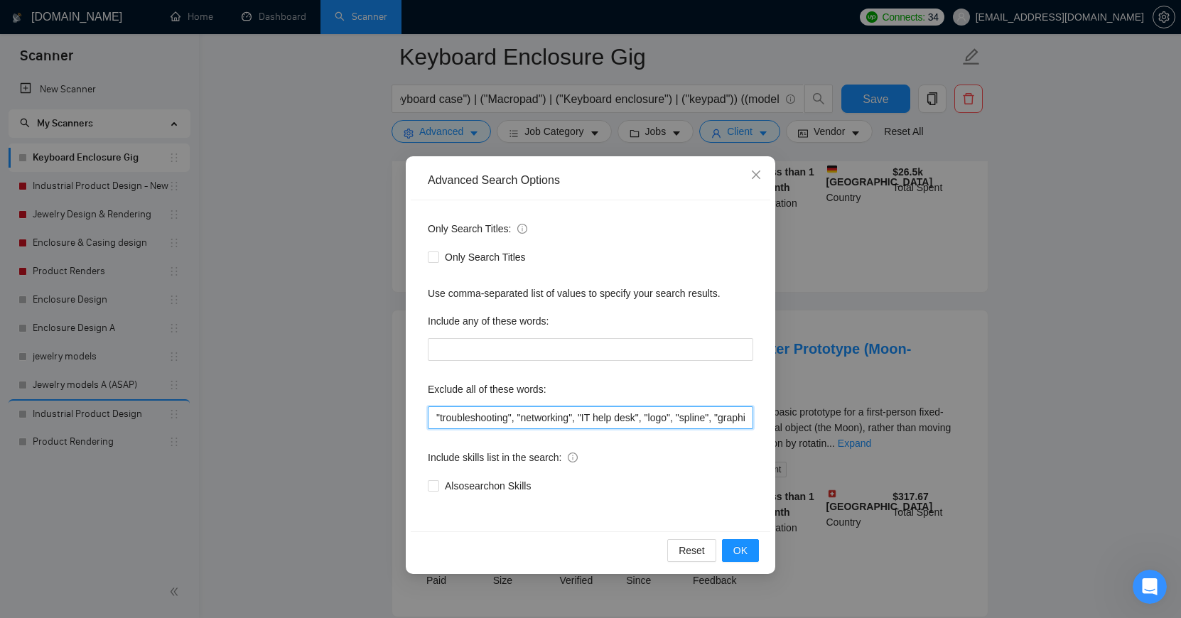
click at [691, 421] on input ""troubleshooting", "networking", "IT help desk", "logo", "spline", "graphic des…" at bounding box center [591, 418] width 326 height 23
click at [745, 546] on span "OK" at bounding box center [741, 551] width 14 height 16
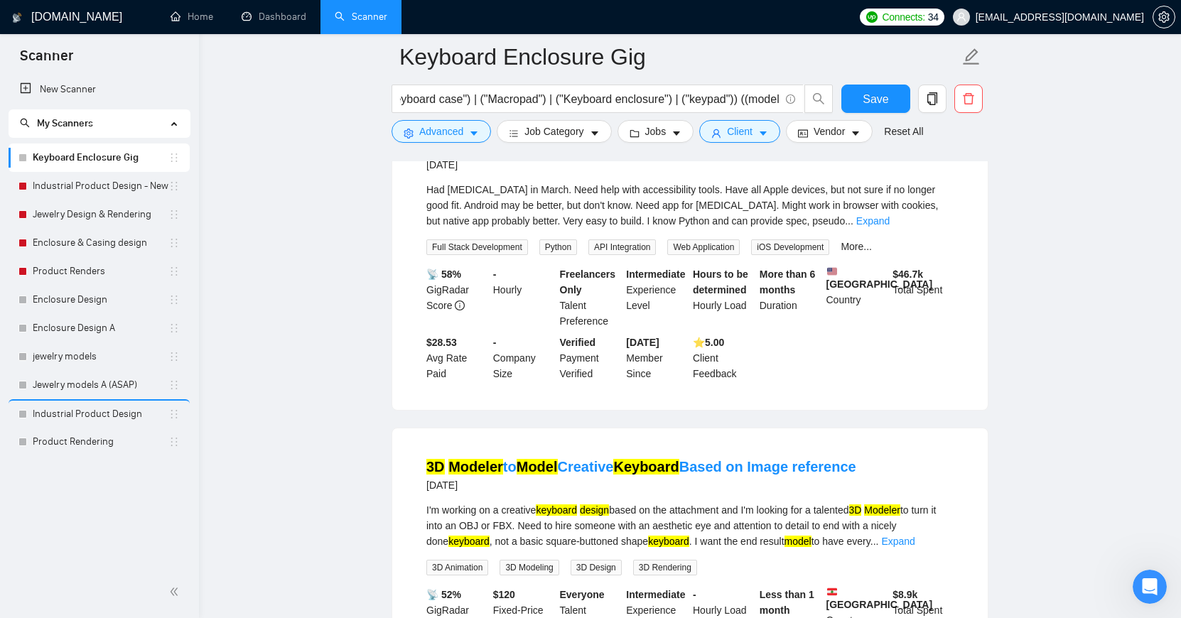
scroll to position [2315, 0]
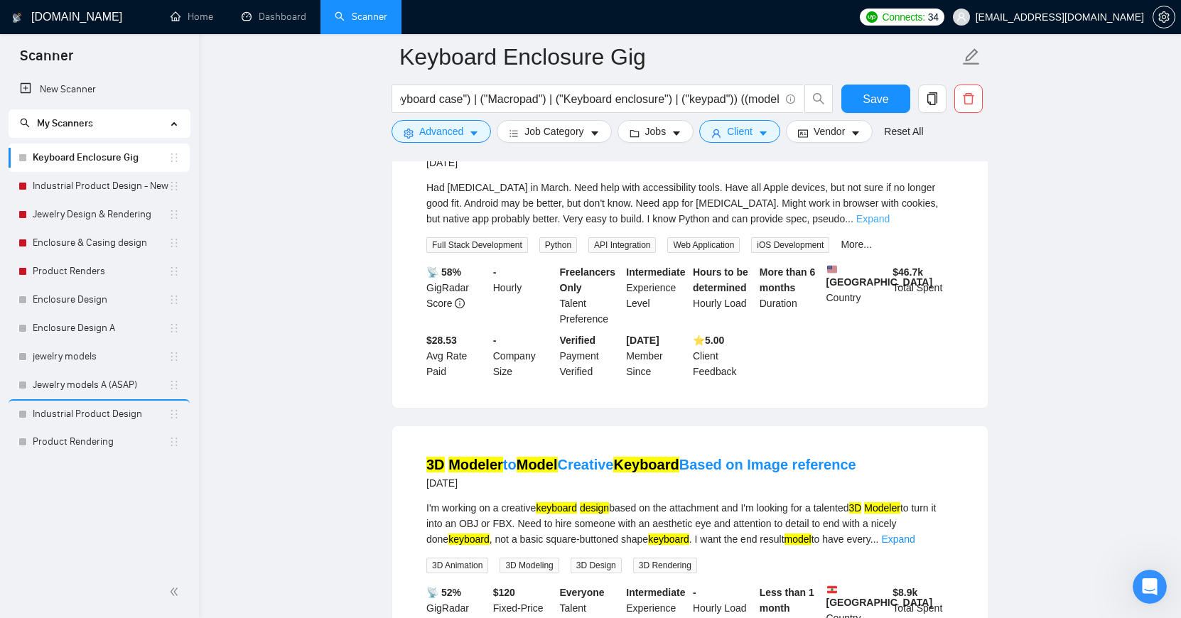
click at [890, 225] on link "Expand" at bounding box center [873, 218] width 33 height 11
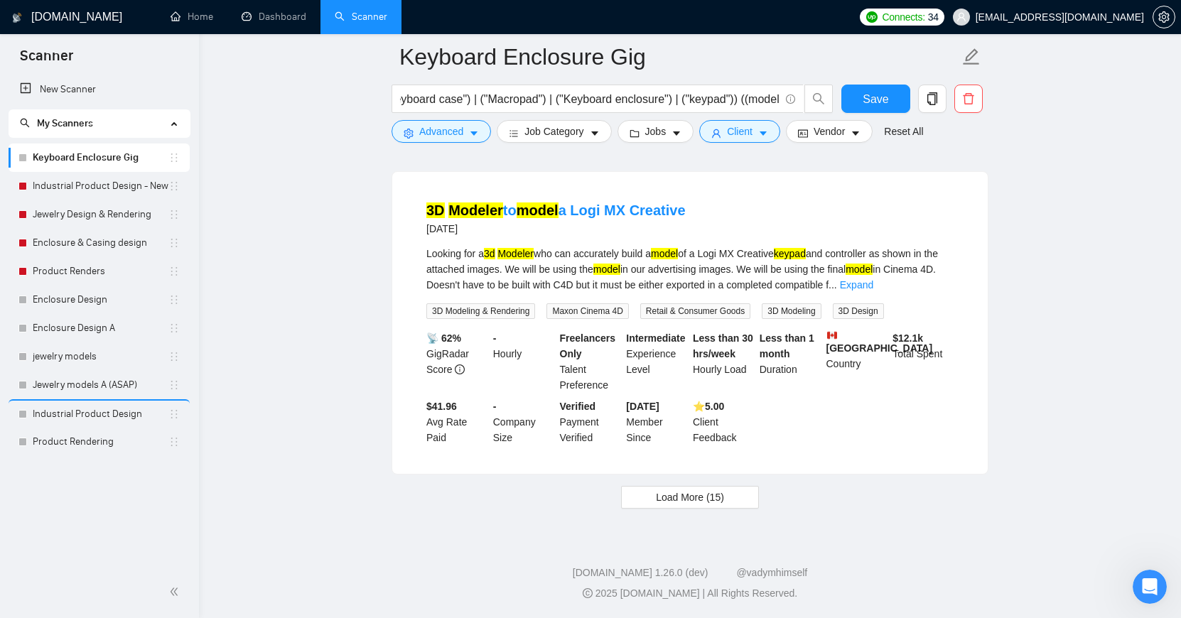
scroll to position [3505, 0]
click at [722, 501] on span "Load More (15)" at bounding box center [690, 498] width 68 height 16
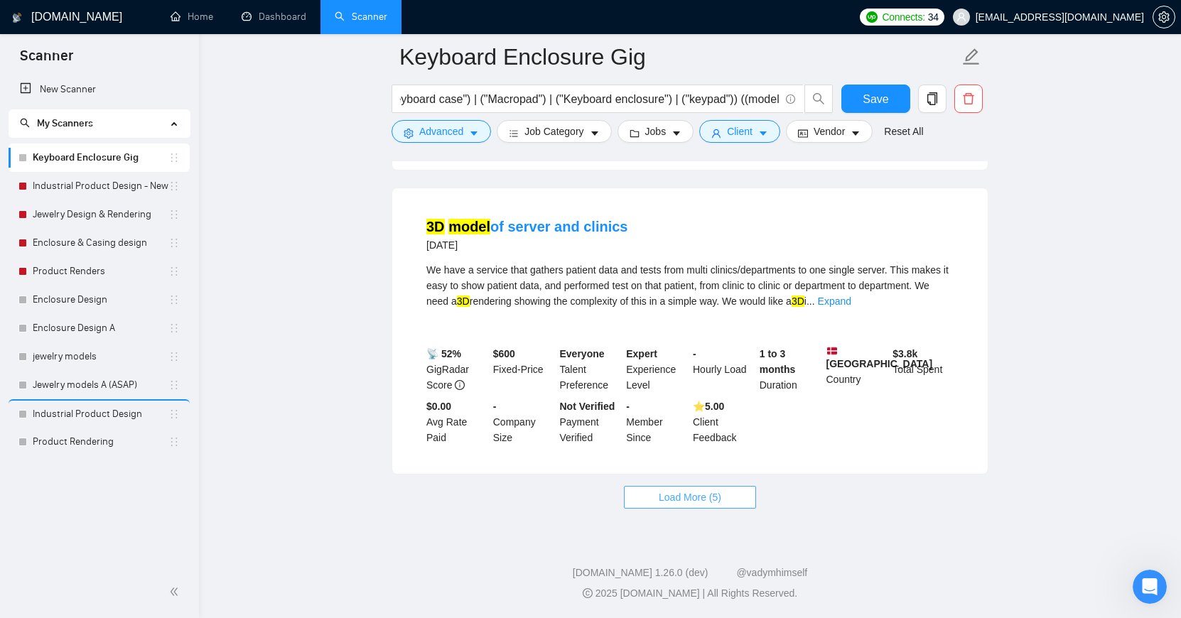
scroll to position [6587, 0]
click at [731, 502] on button "Load More (5)" at bounding box center [690, 497] width 132 height 23
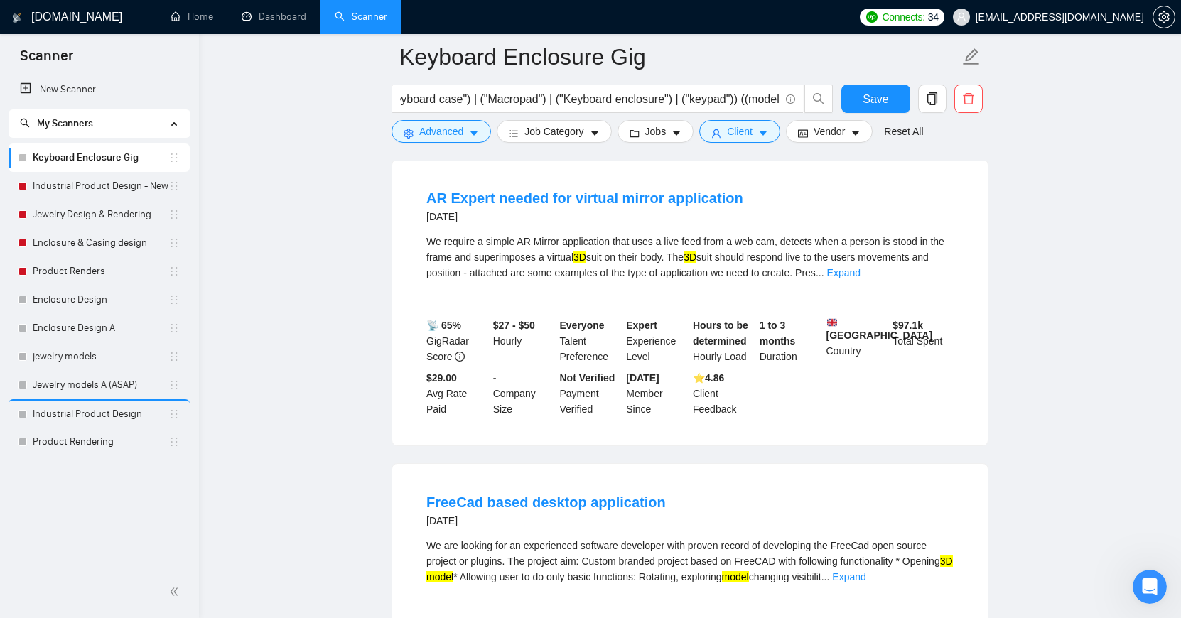
scroll to position [6741, 0]
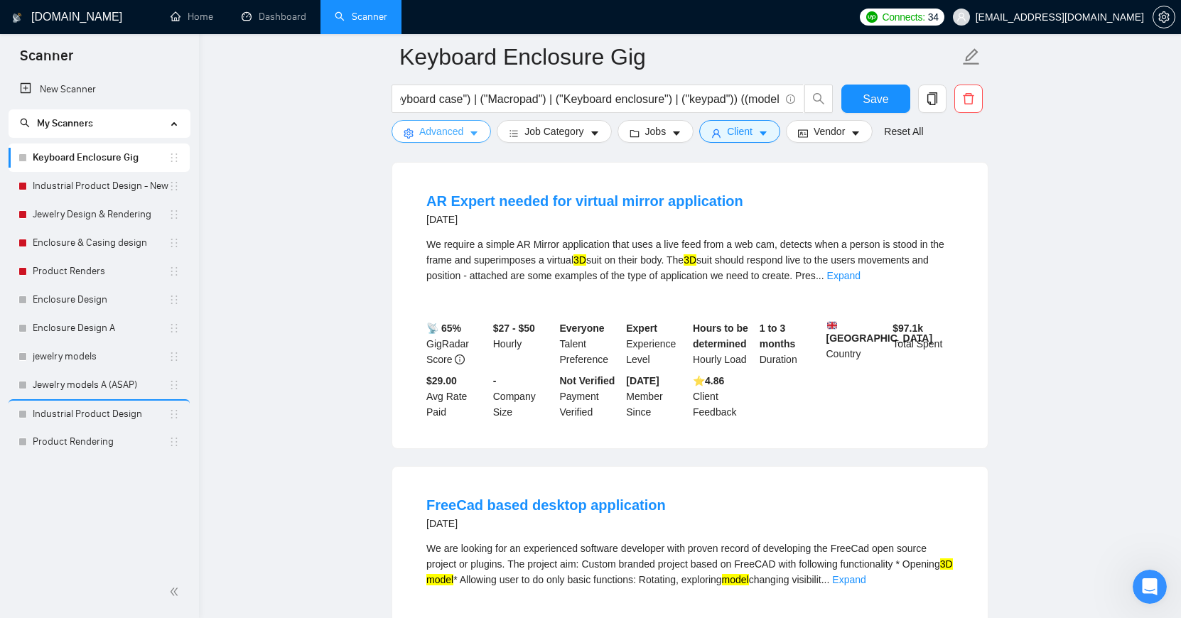
click at [460, 124] on span "Advanced" at bounding box center [441, 132] width 44 height 16
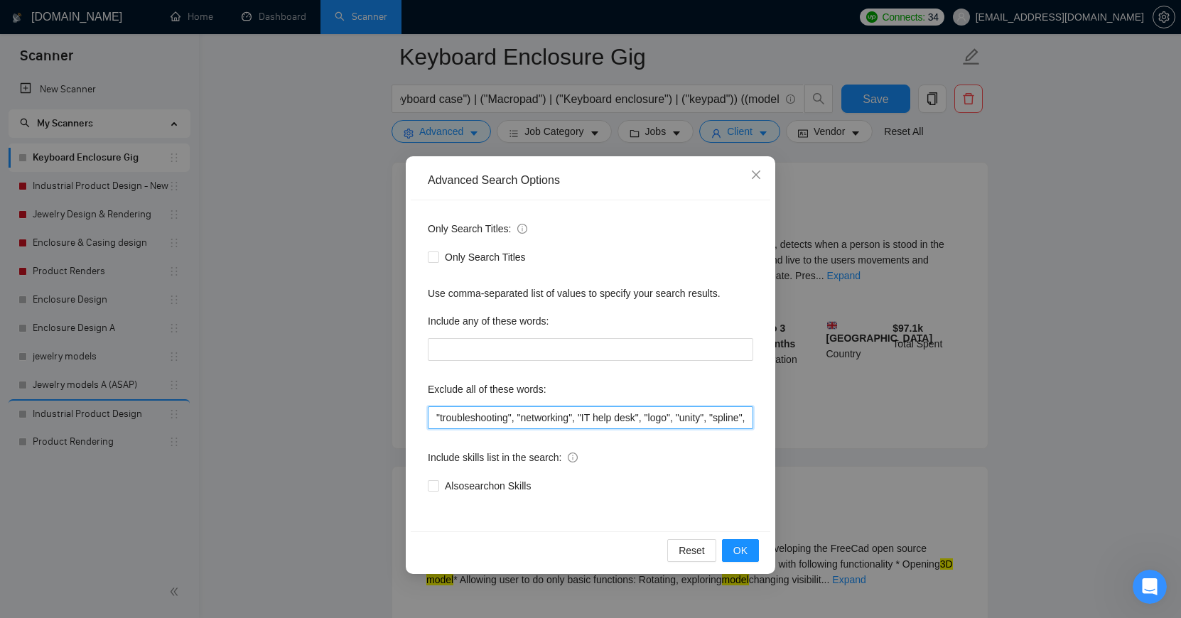
click at [691, 417] on input ""troubleshooting", "networking", "IT help desk", "logo", "unity", "spline", "gr…" at bounding box center [591, 418] width 326 height 23
drag, startPoint x: 721, startPoint y: 423, endPoint x: 838, endPoint y: 424, distance: 117.3
click at [840, 424] on div "Advanced Search Options Only Search Titles: Only Search Titles Use comma-separa…" at bounding box center [590, 309] width 1181 height 618
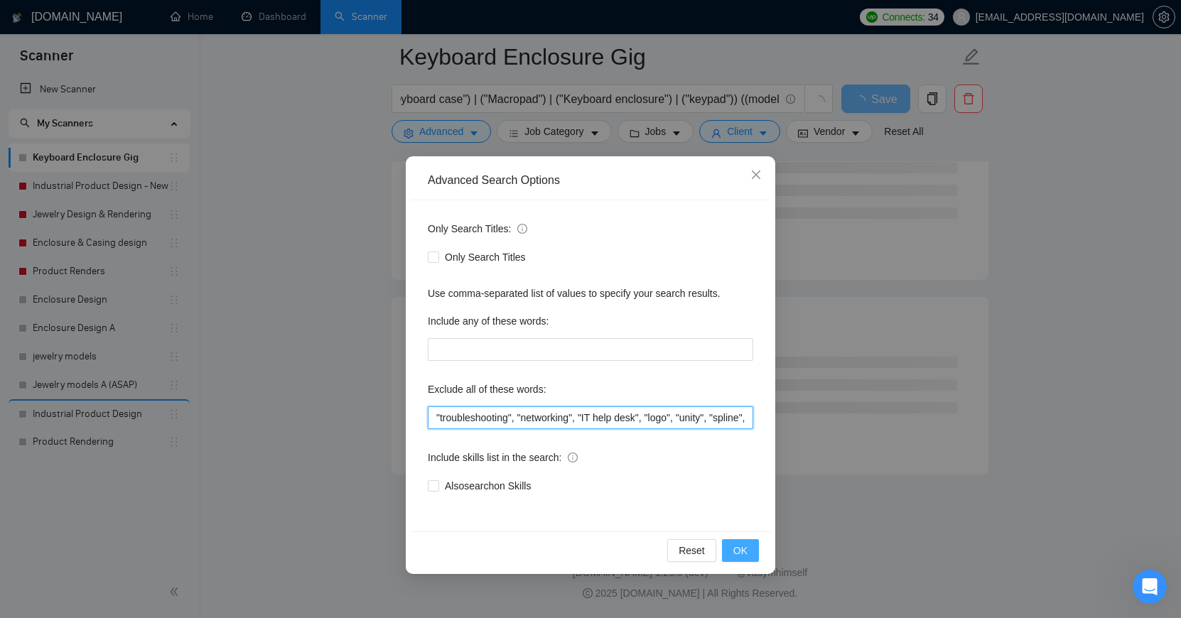
scroll to position [1753, 0]
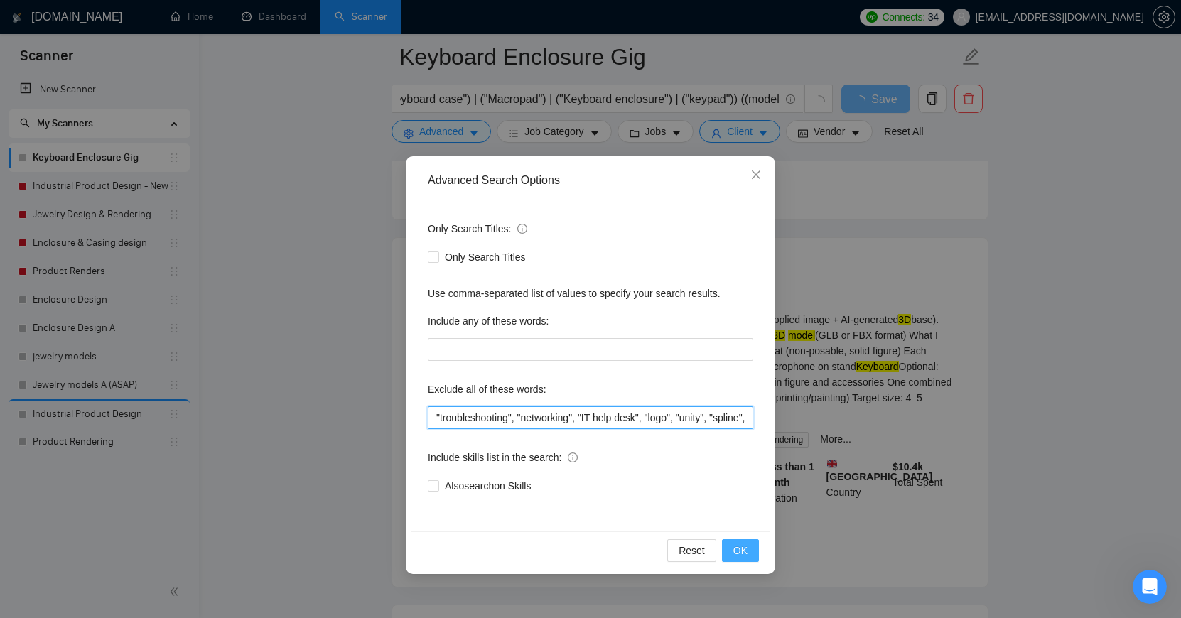
type input ""troubleshooting", "networking", "IT help desk", "logo", "unity", "spline", "gr…"
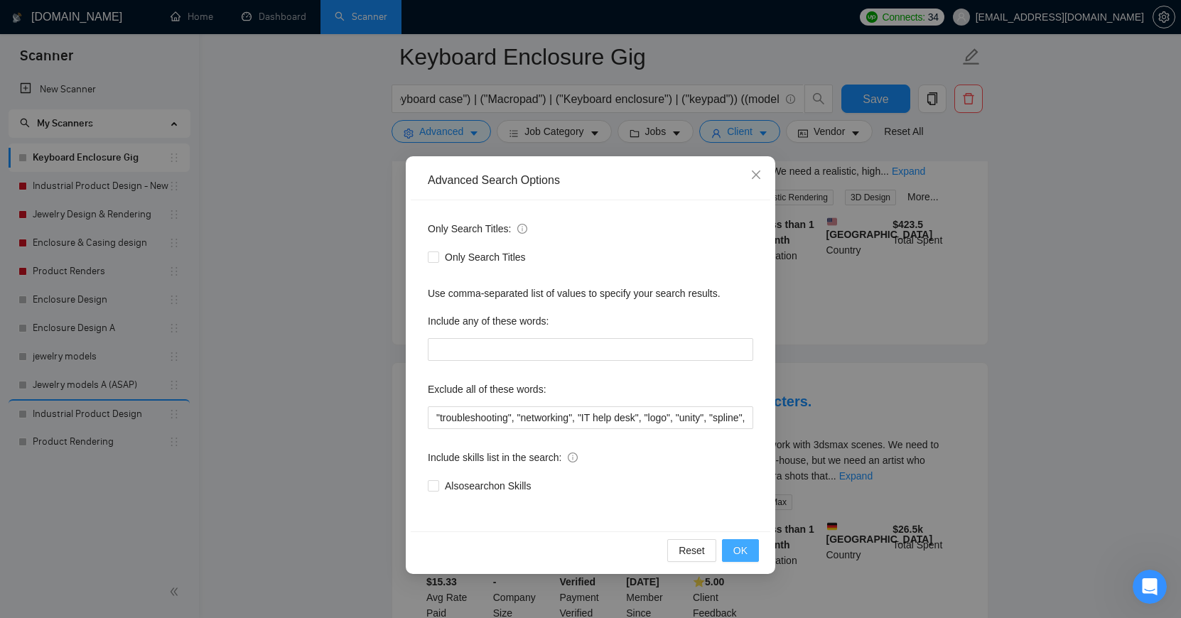
click at [742, 546] on span "OK" at bounding box center [741, 551] width 14 height 16
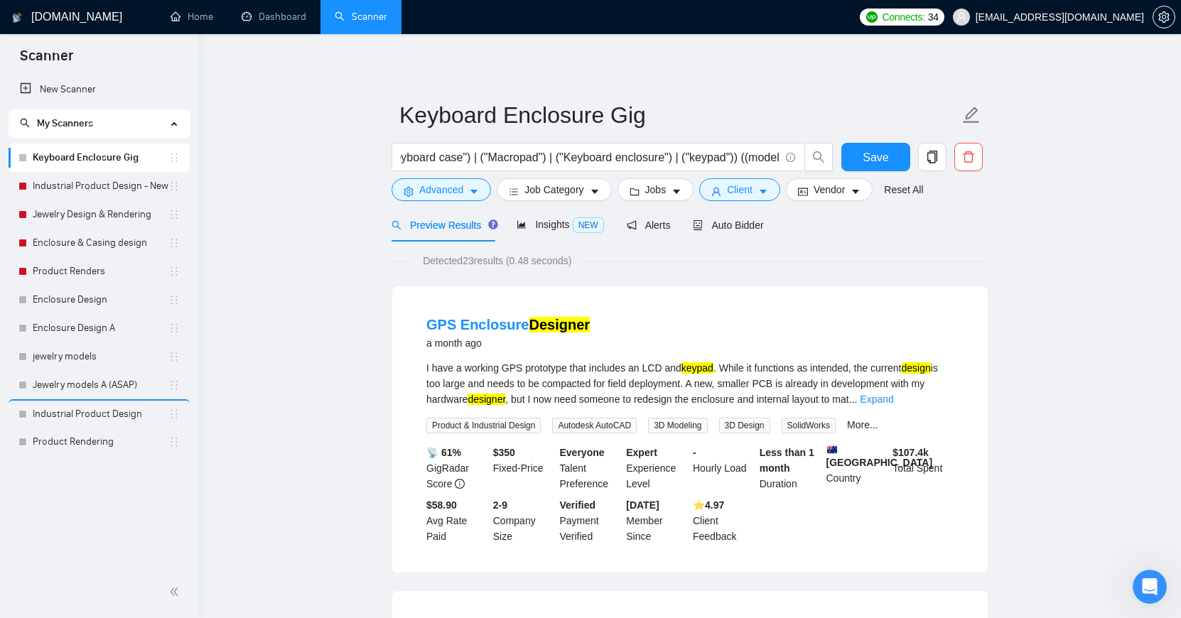
scroll to position [0, 0]
click at [562, 218] on div "Insights NEW" at bounding box center [560, 225] width 87 height 16
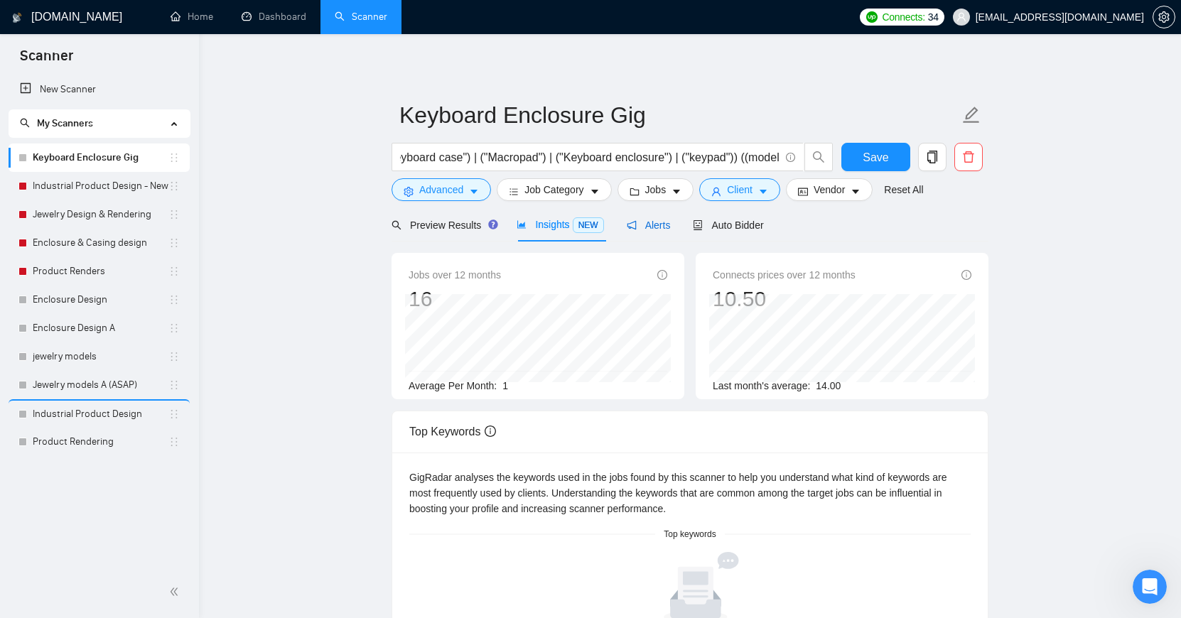
click at [662, 230] on span "Alerts" at bounding box center [649, 225] width 44 height 11
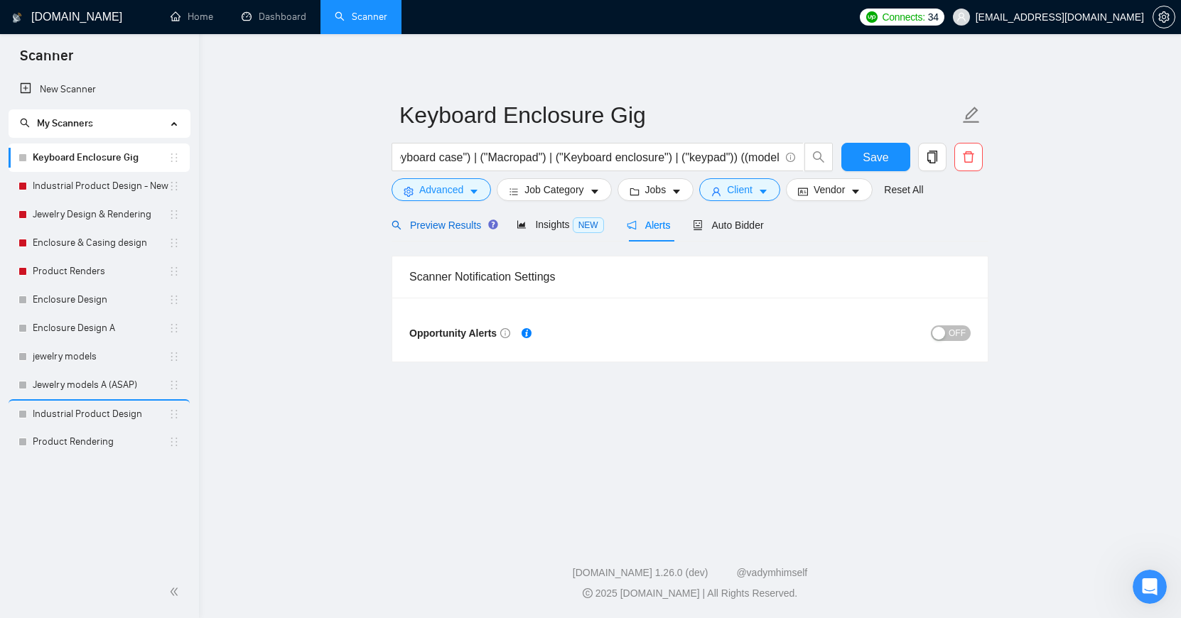
click at [471, 227] on span "Preview Results" at bounding box center [443, 225] width 102 height 11
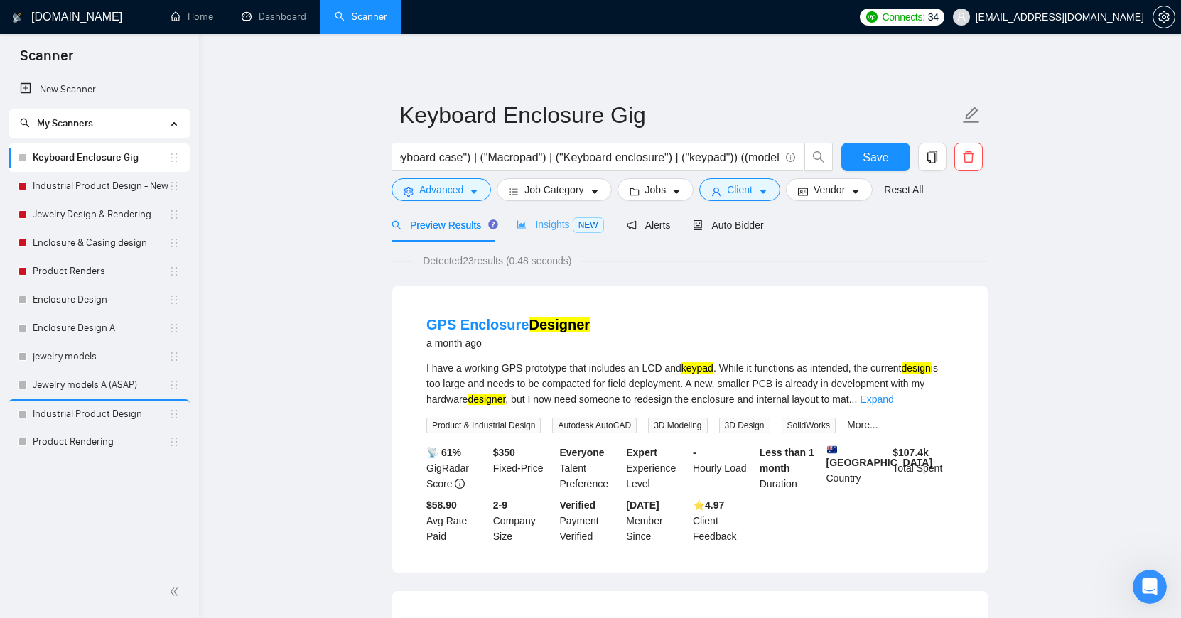
click at [554, 237] on div "Insights NEW" at bounding box center [560, 224] width 87 height 33
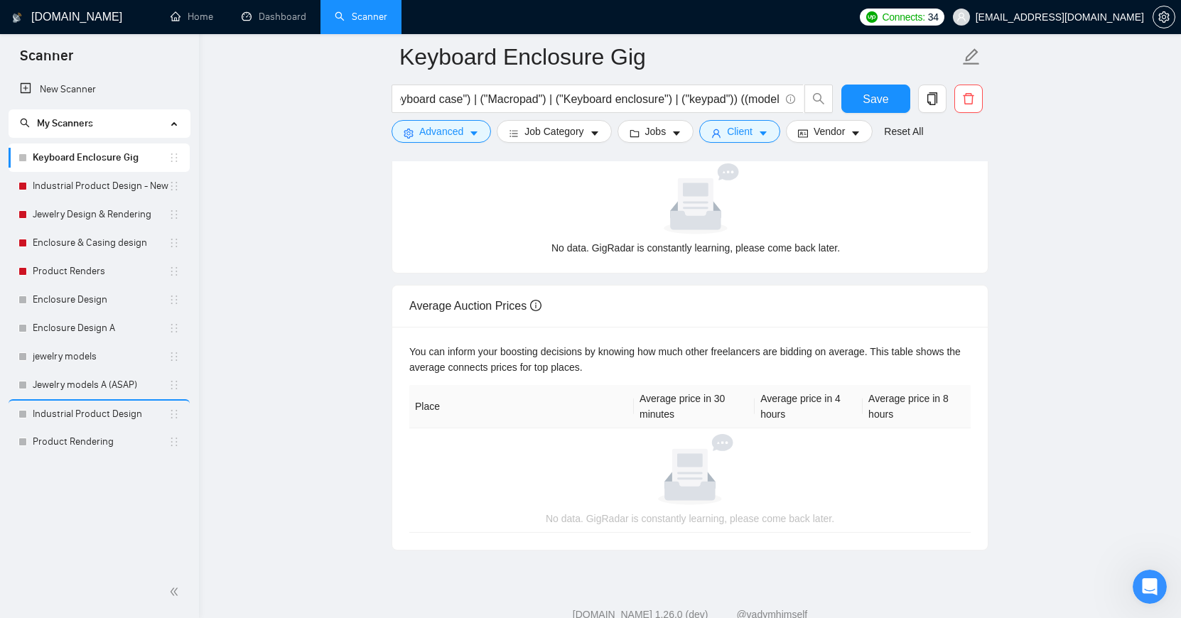
scroll to position [402, 0]
click at [875, 95] on span "Save" at bounding box center [876, 99] width 26 height 18
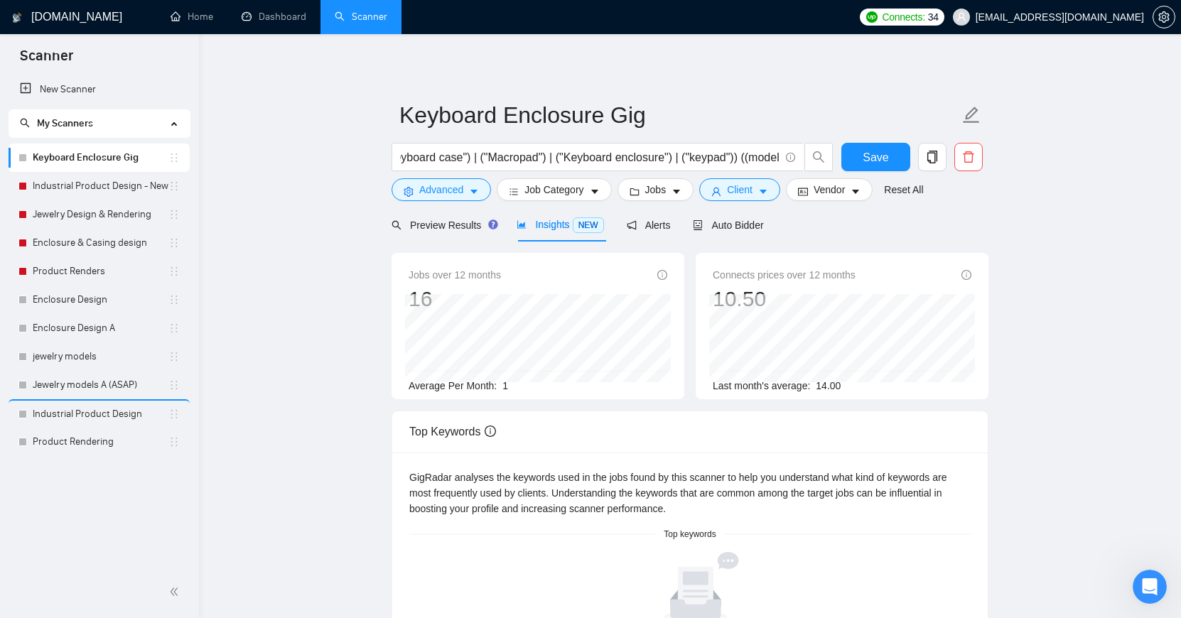
scroll to position [0, 0]
click at [461, 220] on span "Preview Results" at bounding box center [443, 225] width 102 height 11
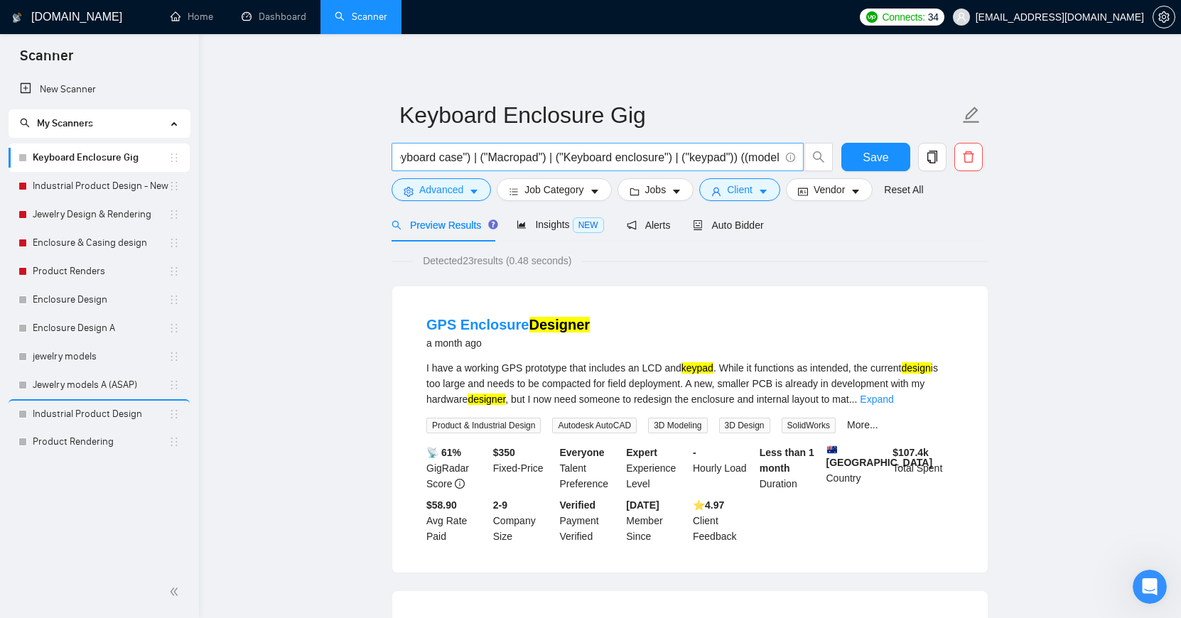
click at [596, 163] on input "("3d")(("Keyboard") | ("Keyboard case") | ("Macropad") | ("Keyboard enclosure")…" at bounding box center [590, 158] width 380 height 18
click at [490, 155] on input "("3d")(("Keyboard") | ("Keyboard case") | ("Macropad") | ("Keyboard enclosure")…" at bounding box center [590, 158] width 380 height 18
click at [592, 158] on input "("3d")(("Keyboard") | ("Keyboard case") | ("Macropad") | ("Keyboard enclosure")…" at bounding box center [590, 158] width 380 height 18
